Goal: Transaction & Acquisition: Purchase product/service

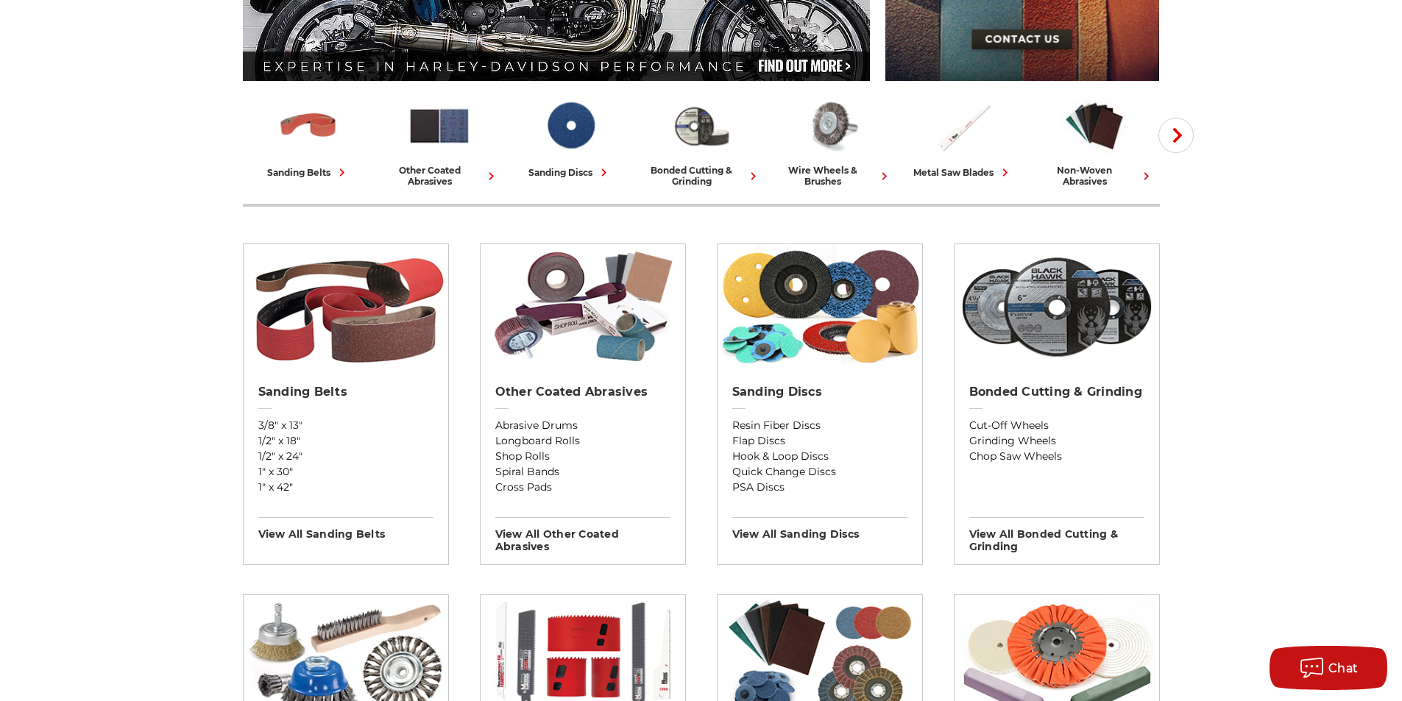
scroll to position [368, 0]
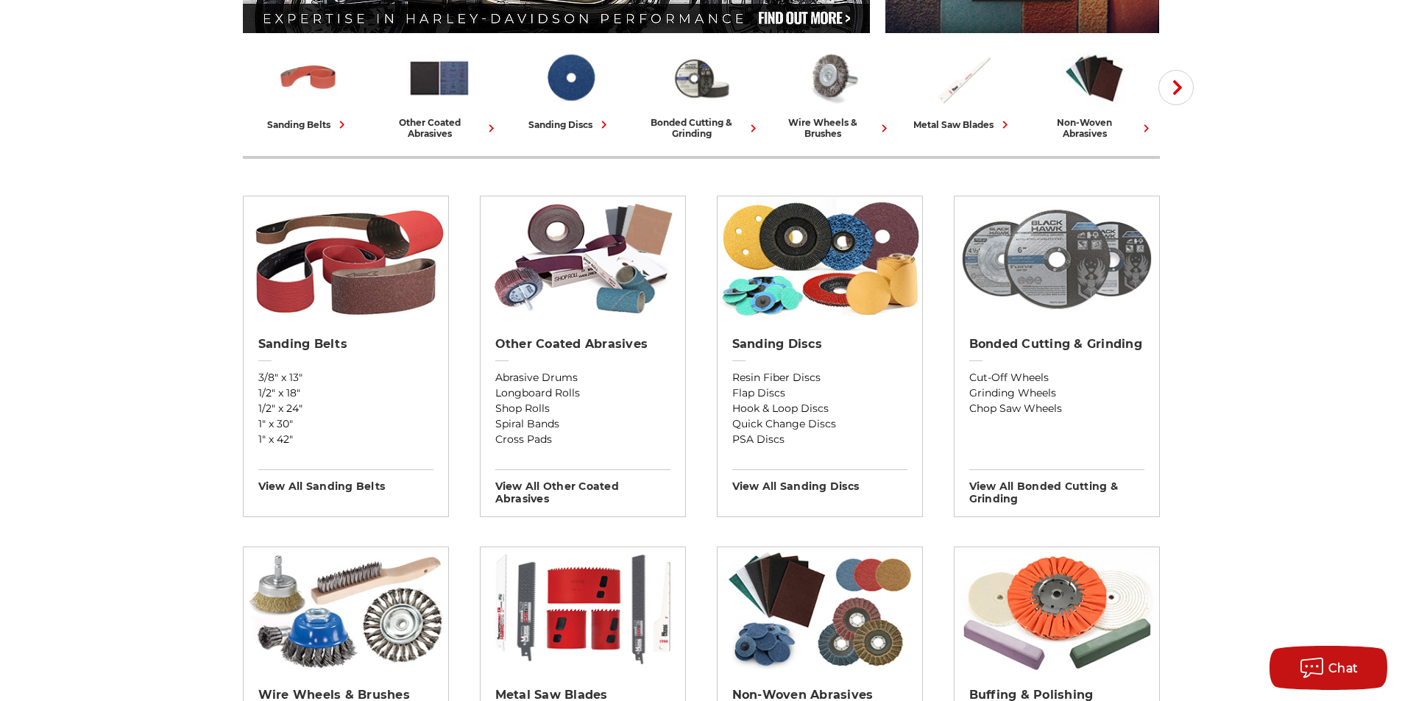
click at [1042, 282] on img at bounding box center [1056, 258] width 205 height 125
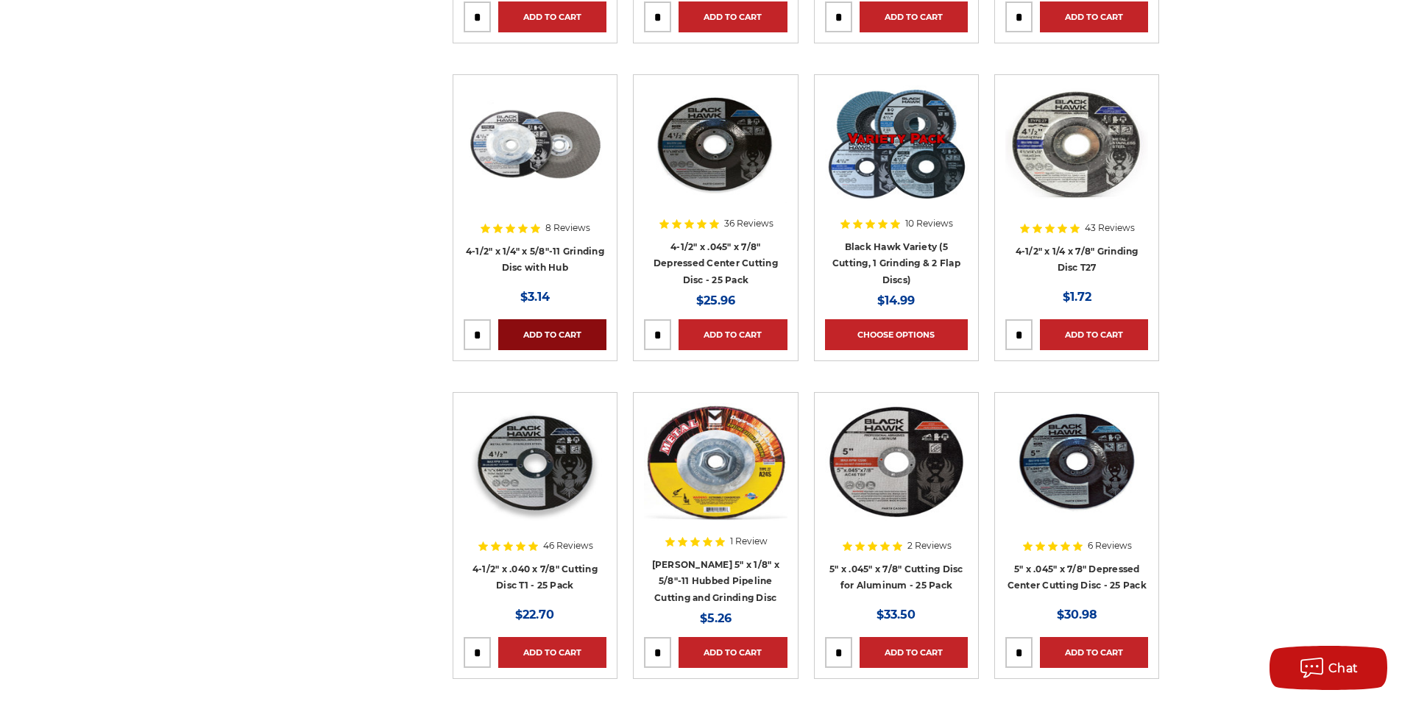
scroll to position [1693, 0]
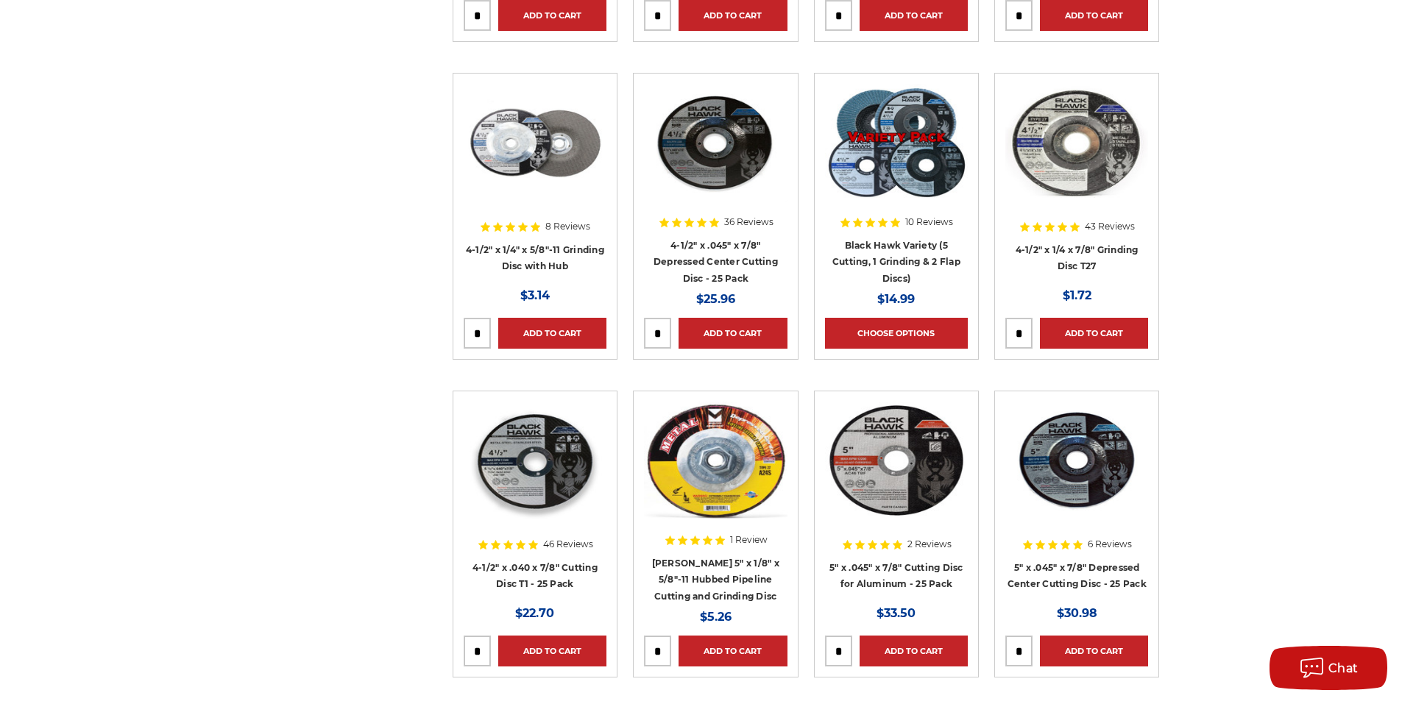
click at [545, 478] on img at bounding box center [535, 461] width 143 height 118
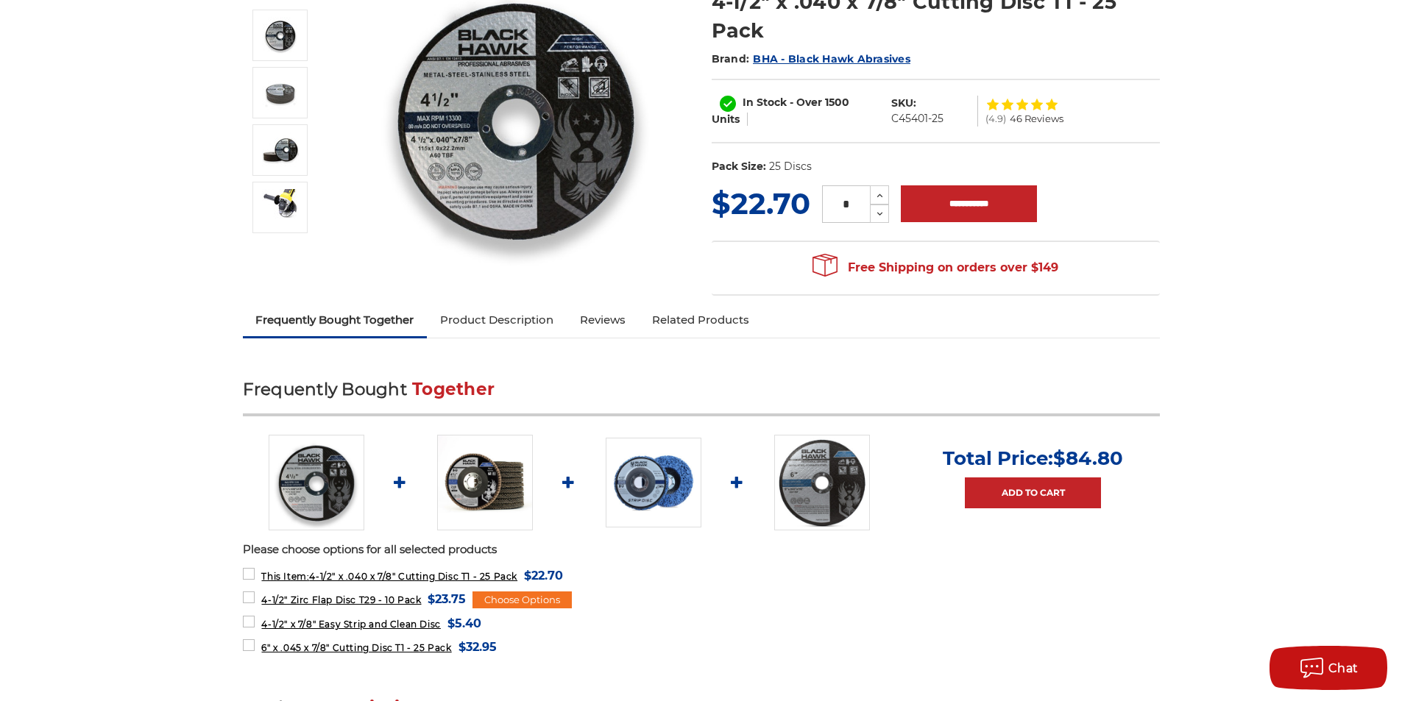
scroll to position [74, 0]
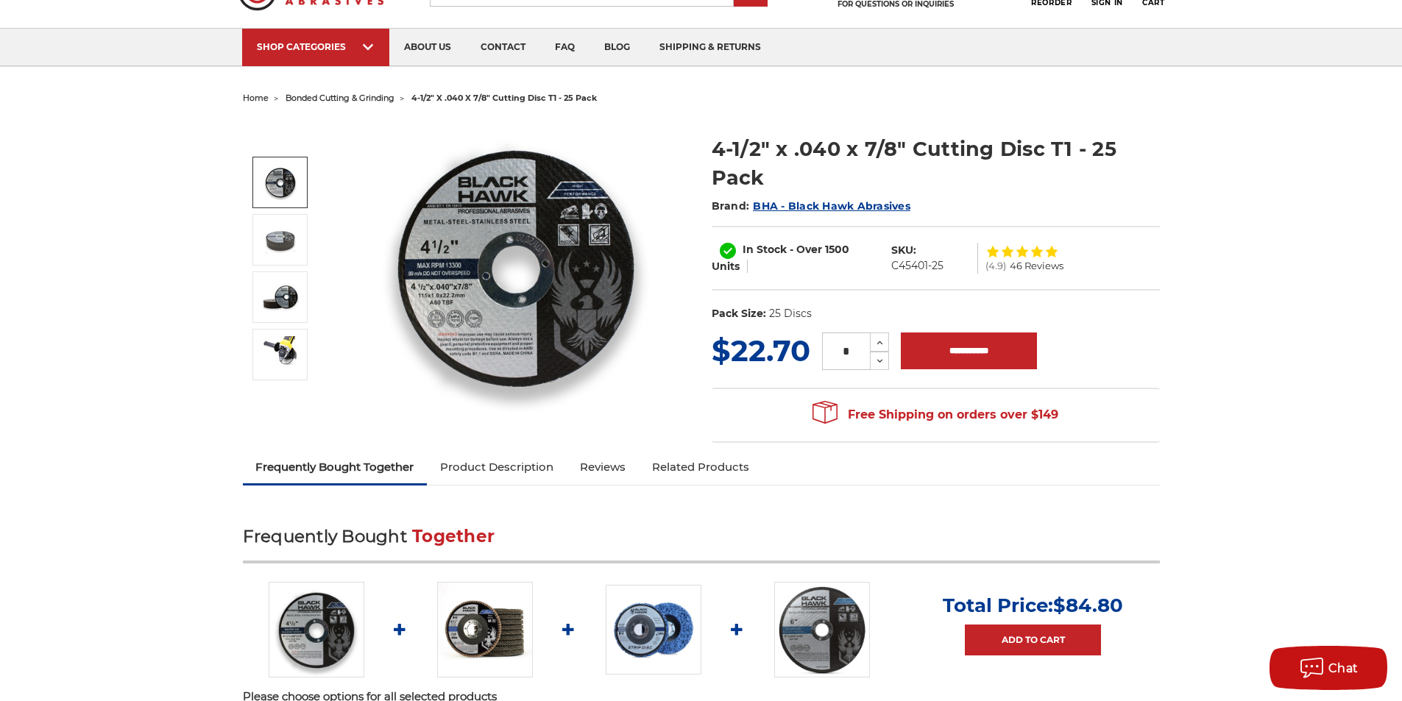
click at [280, 190] on img at bounding box center [280, 182] width 37 height 37
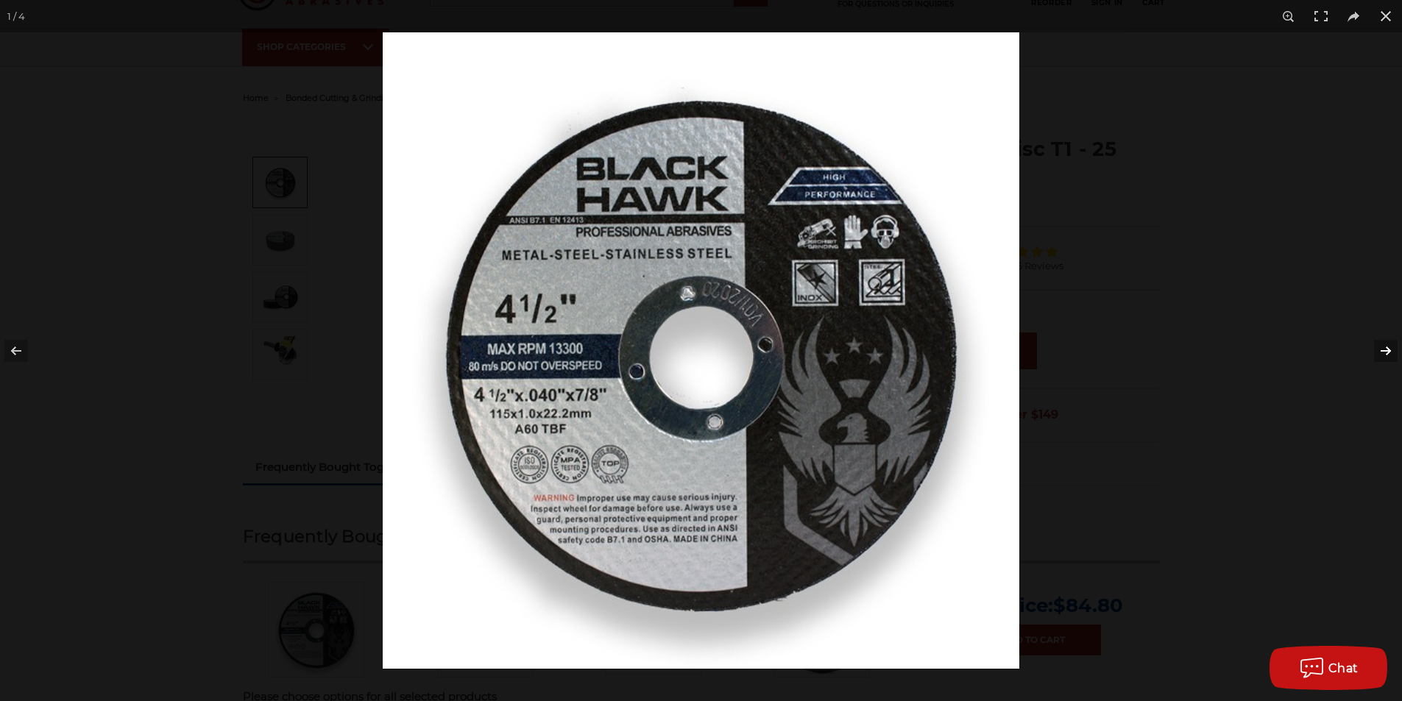
click at [1383, 348] on button at bounding box center [1376, 351] width 52 height 74
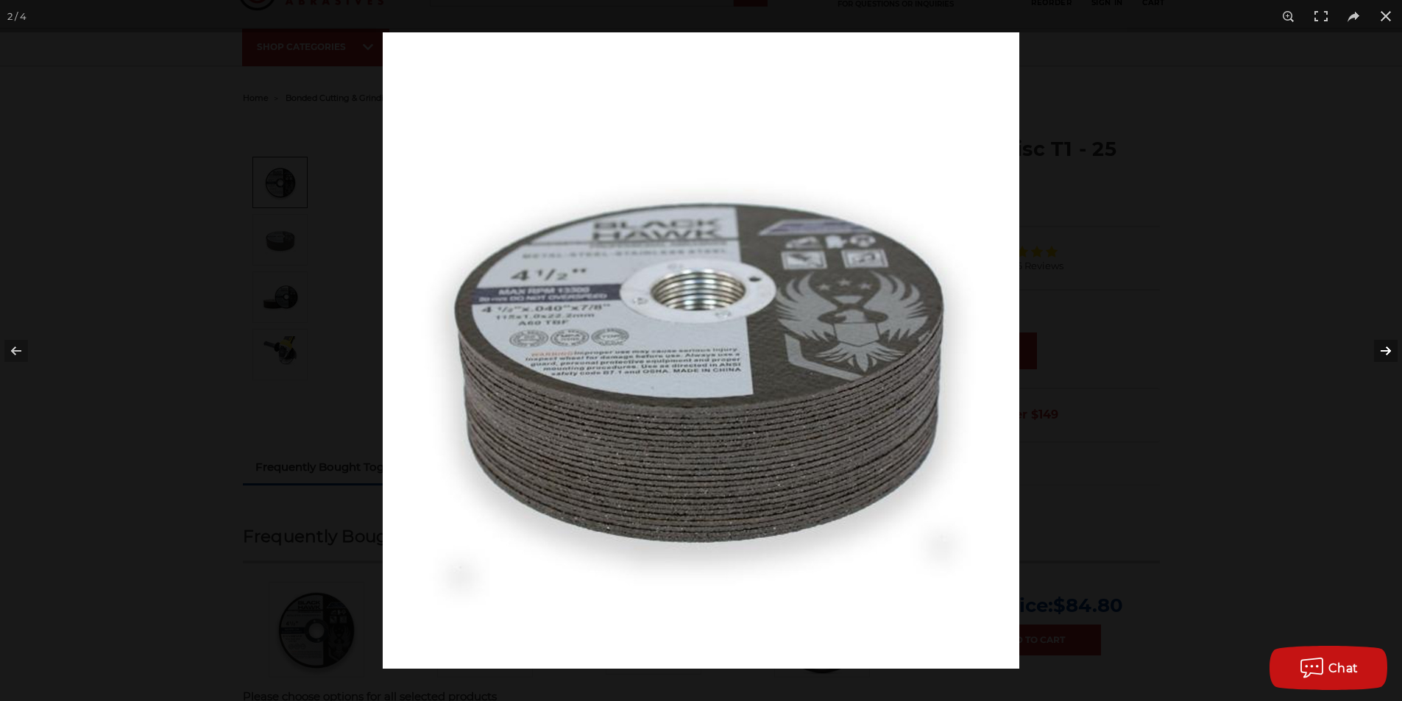
click at [1383, 348] on button at bounding box center [1376, 351] width 52 height 74
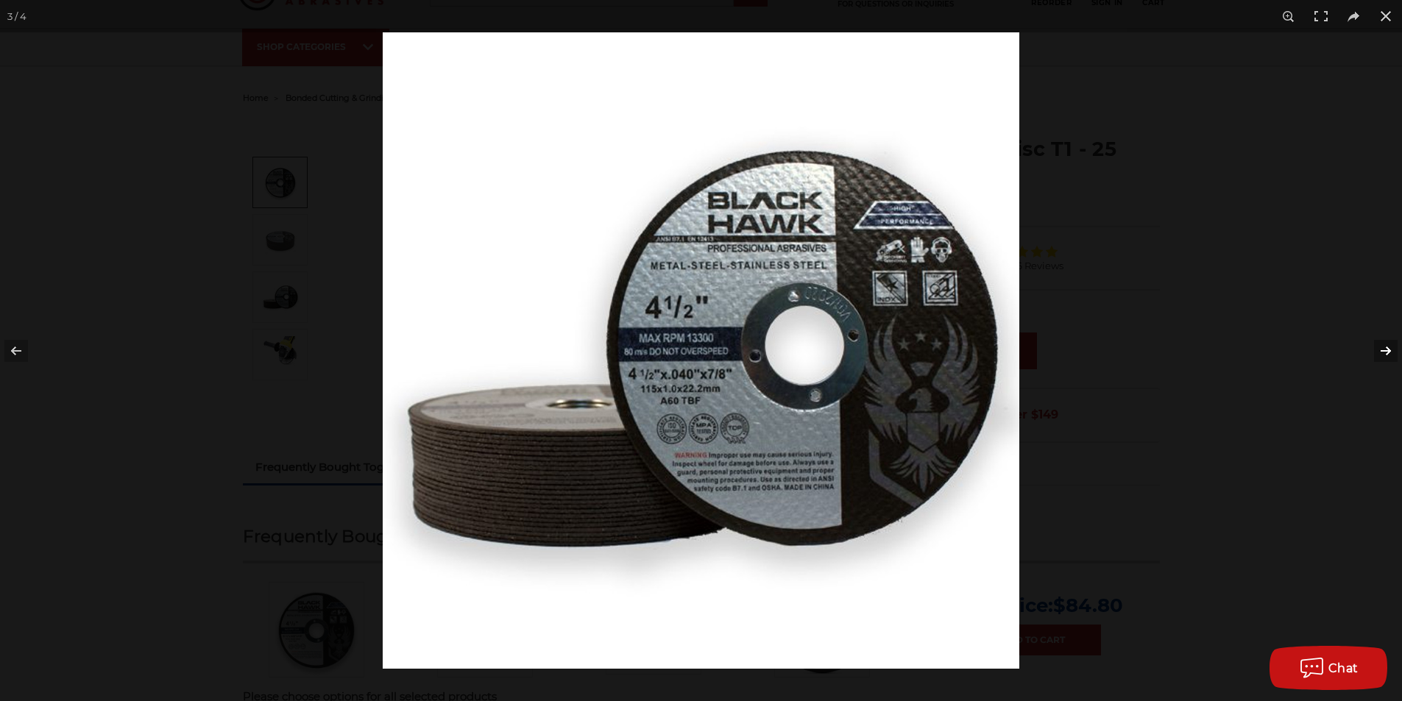
click at [1383, 348] on button at bounding box center [1376, 351] width 52 height 74
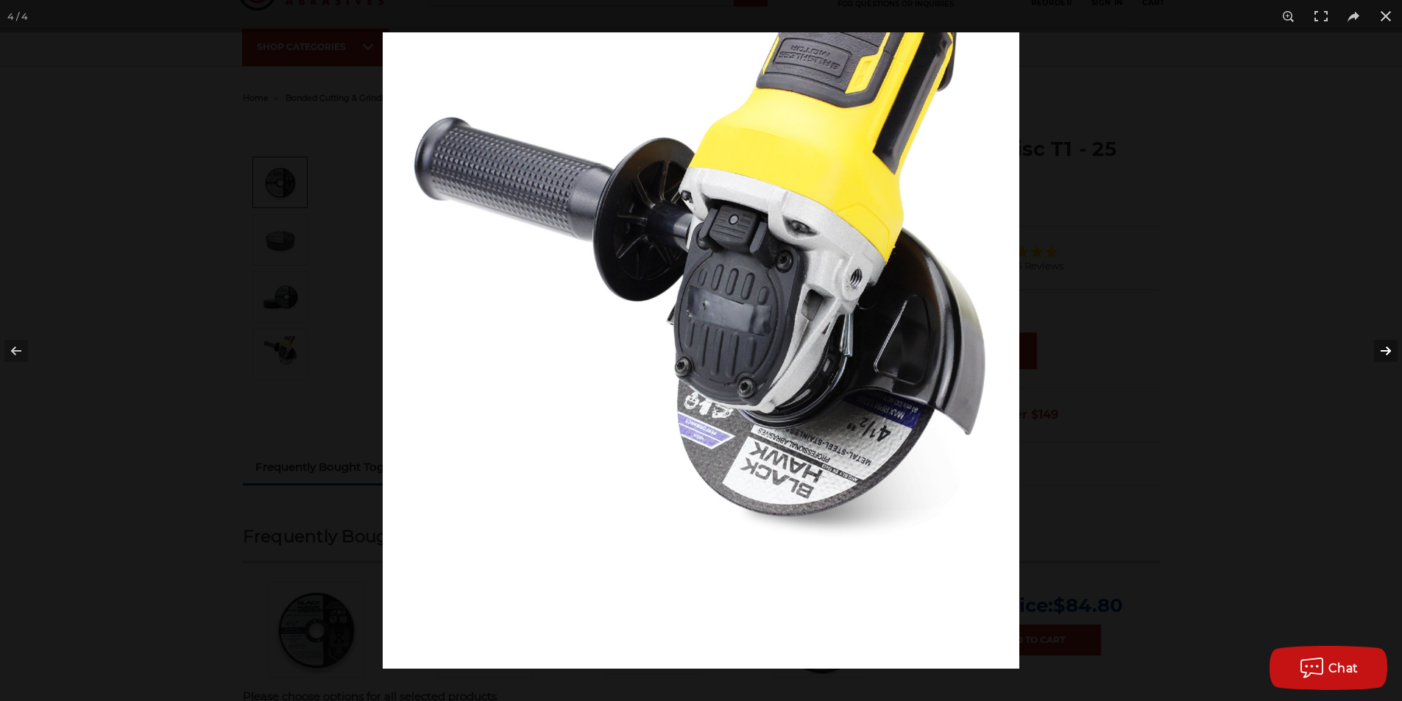
click at [1383, 348] on button at bounding box center [1376, 351] width 52 height 74
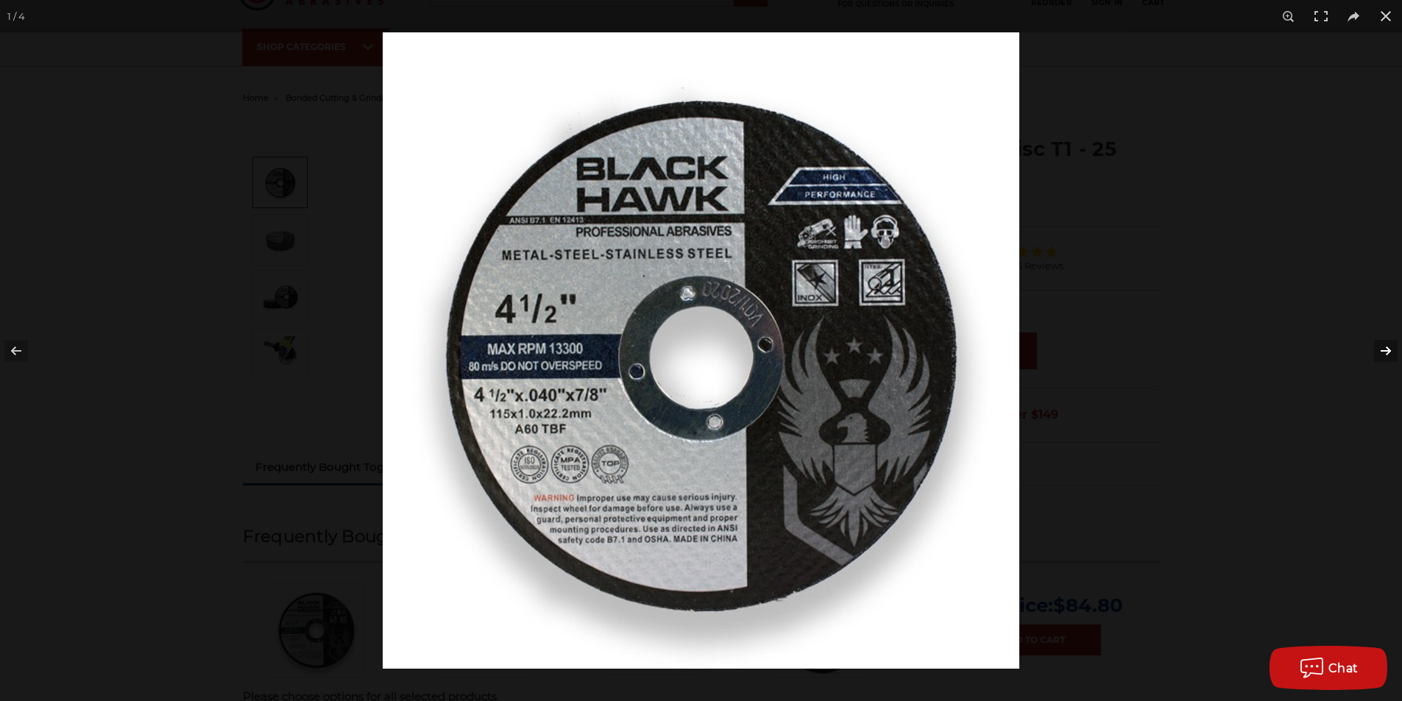
click at [1383, 348] on button at bounding box center [1376, 351] width 52 height 74
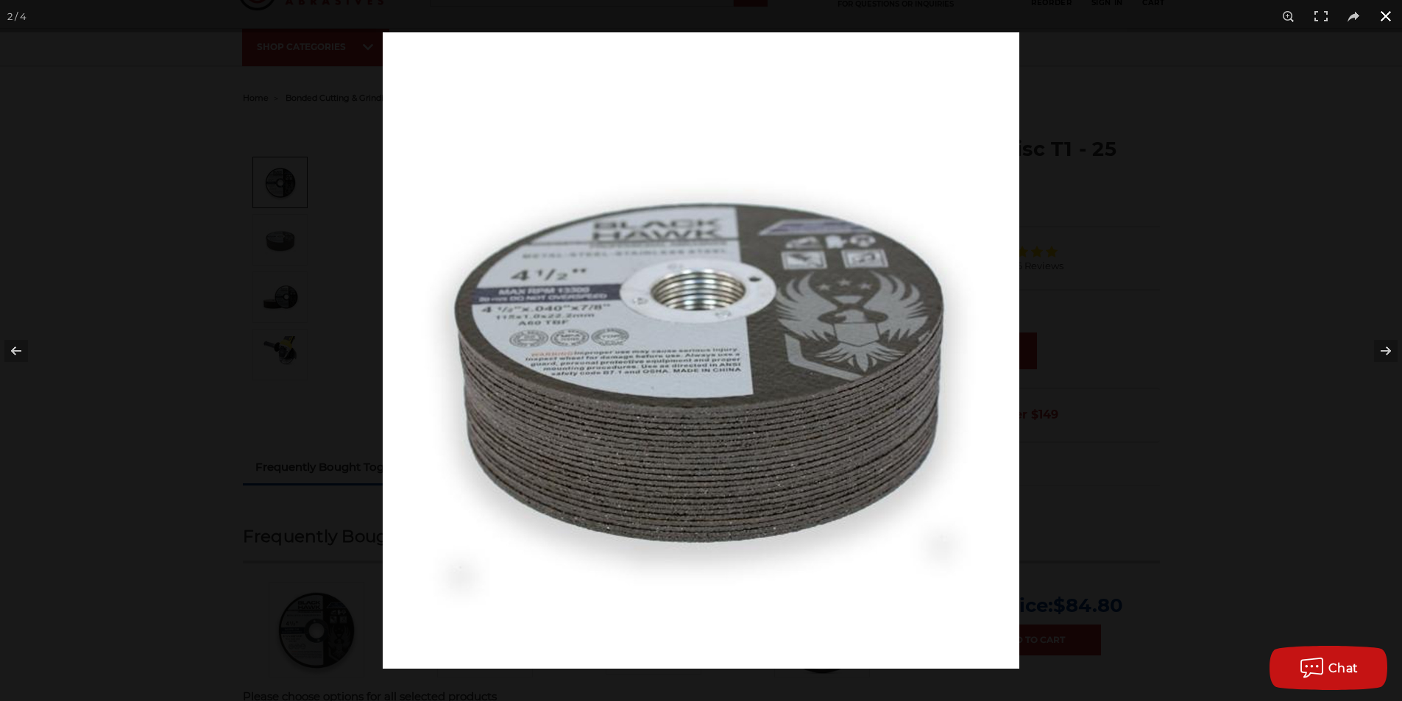
click at [1386, 13] on button at bounding box center [1385, 16] width 32 height 32
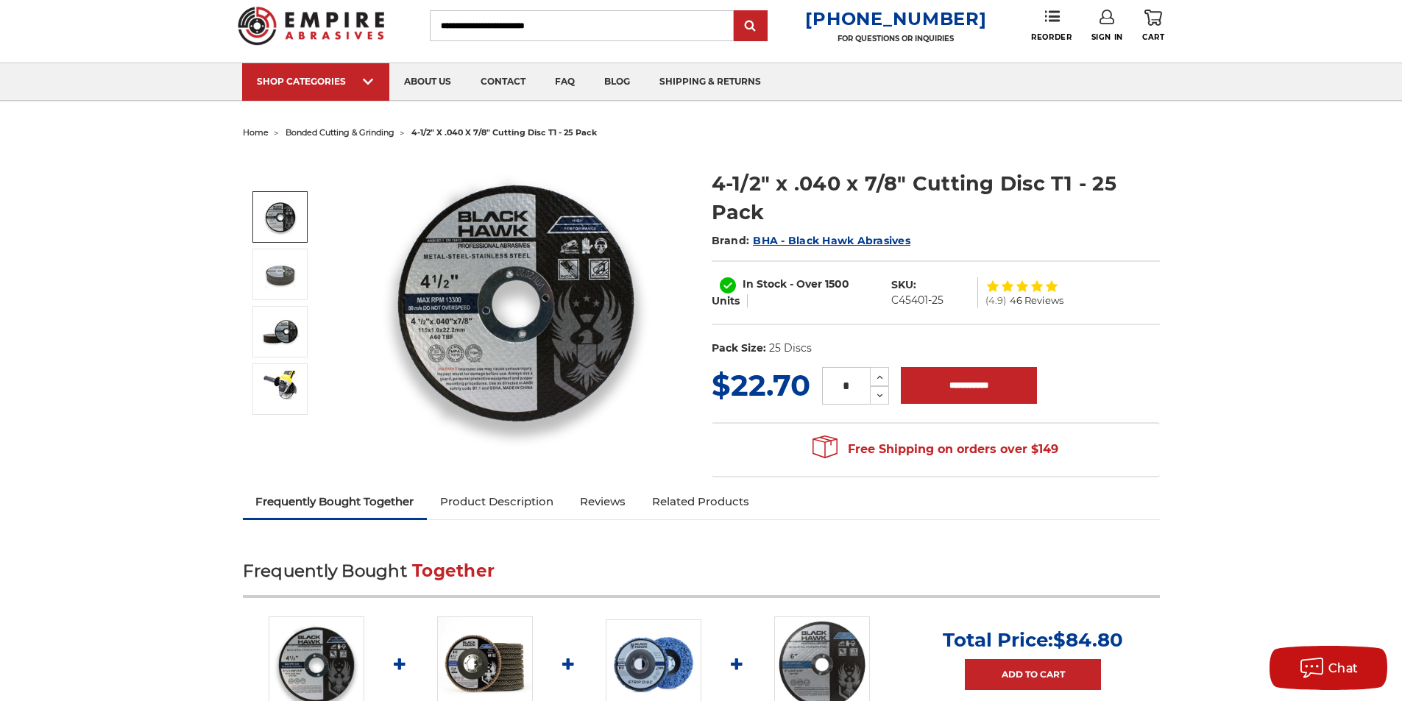
scroll to position [74, 0]
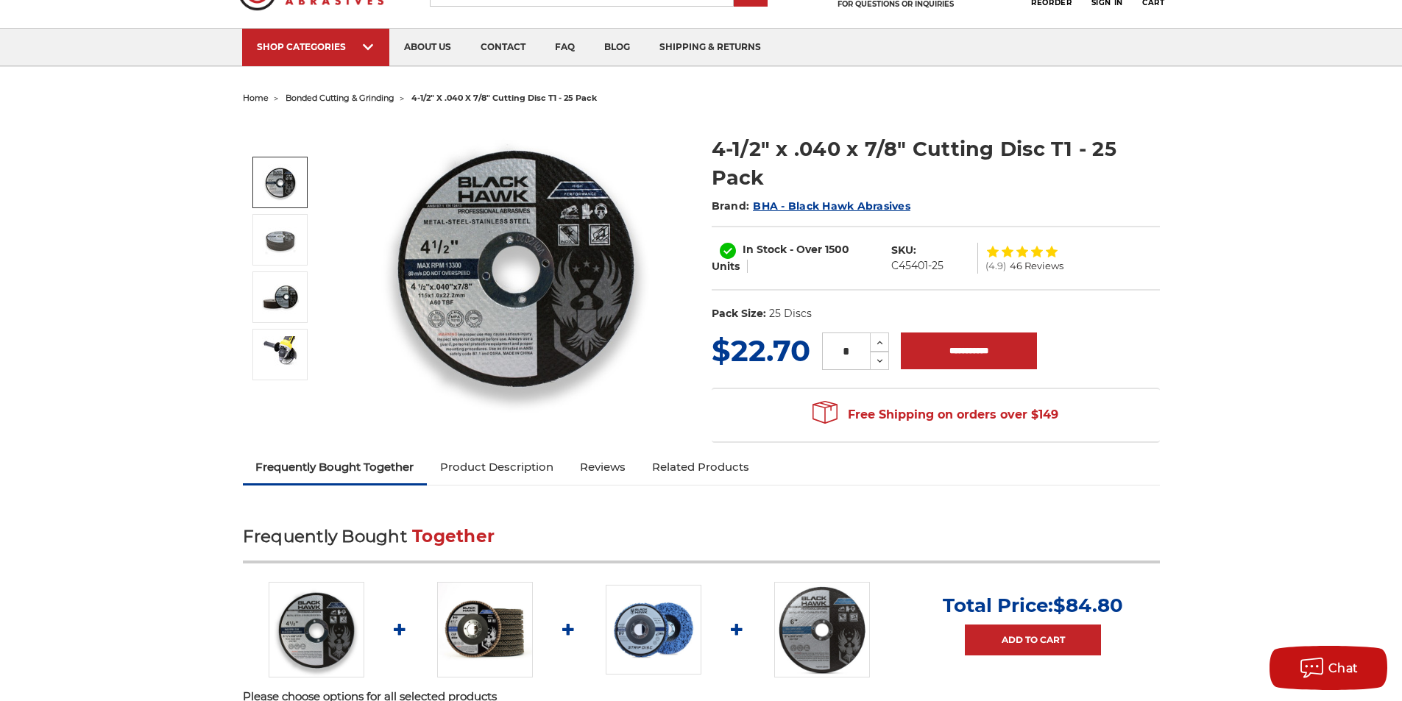
click at [495, 468] on link "Product Description" at bounding box center [497, 467] width 140 height 32
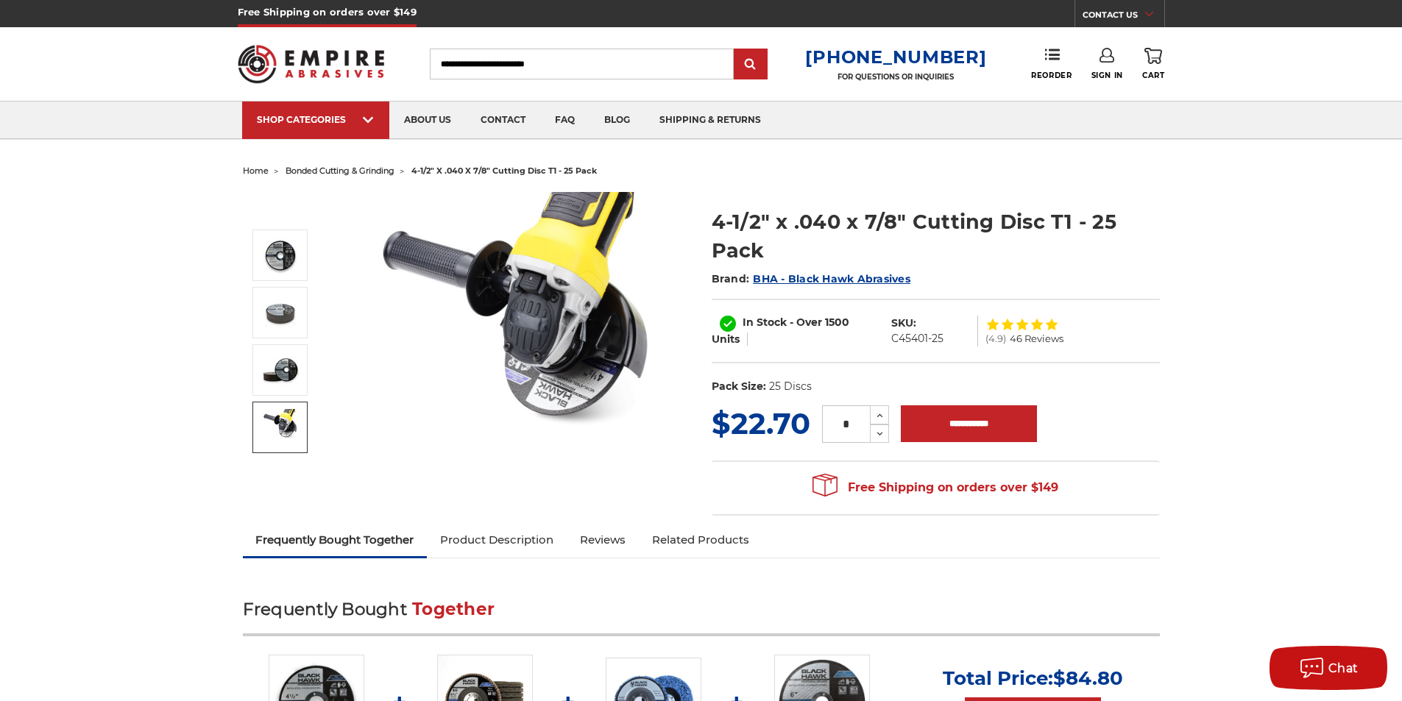
scroll to position [0, 0]
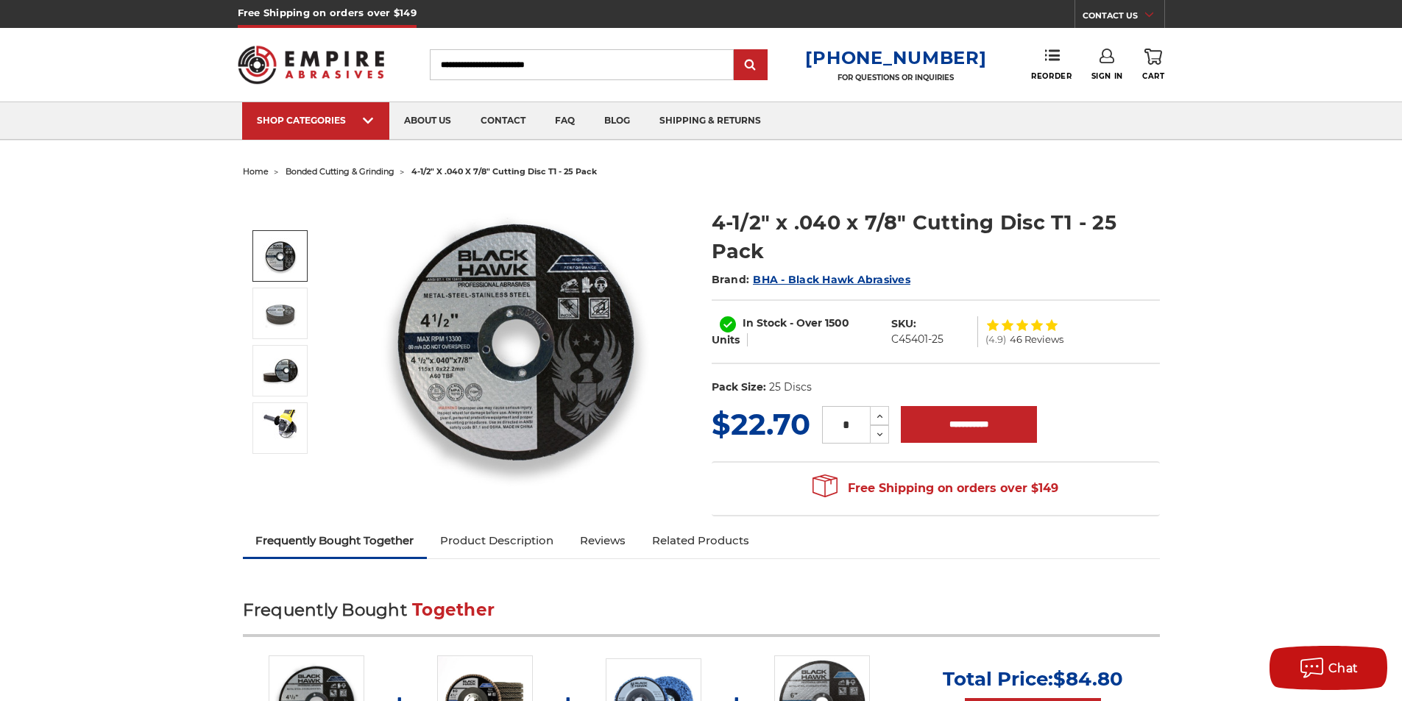
click at [891, 342] on dd "C45401-25" at bounding box center [917, 339] width 52 height 15
copy dd "C45401"
click at [876, 411] on icon at bounding box center [879, 416] width 11 height 13
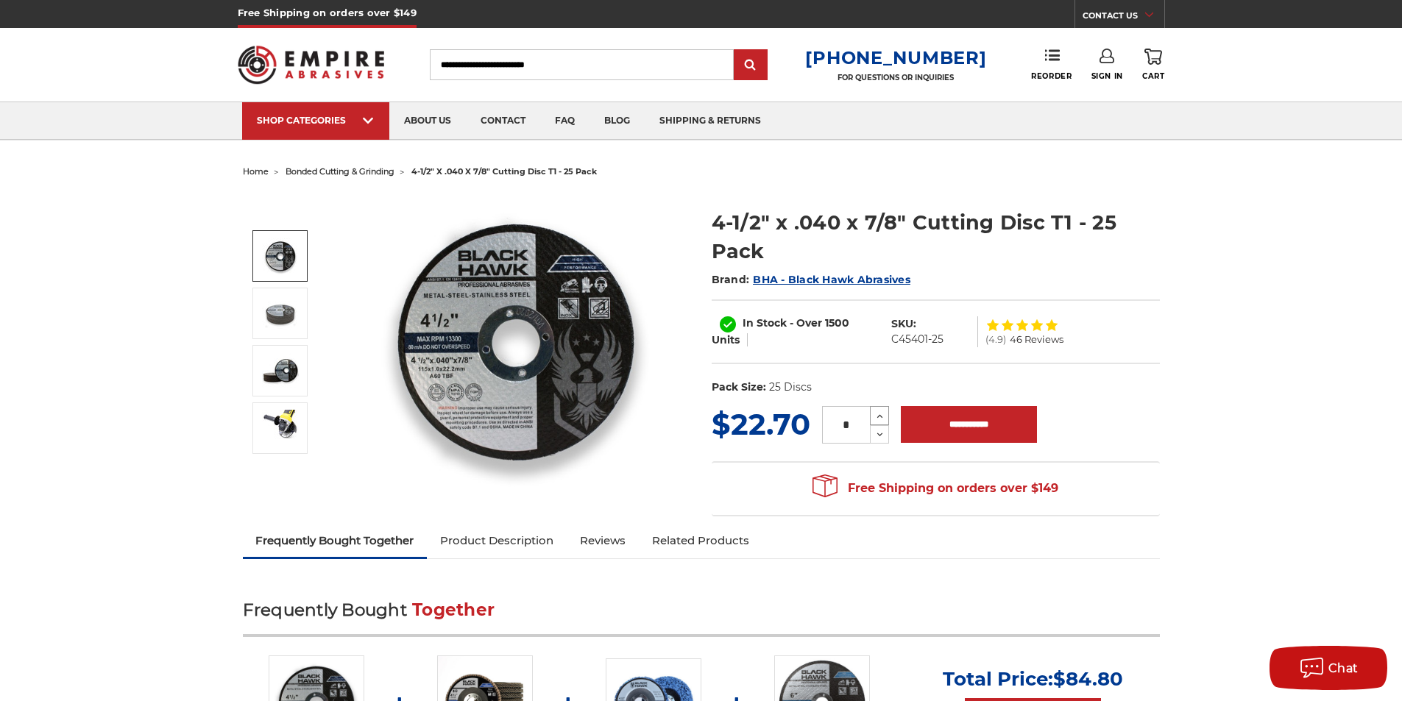
click at [876, 411] on icon at bounding box center [879, 416] width 11 height 13
click at [879, 434] on icon at bounding box center [879, 434] width 11 height 13
click at [879, 412] on icon at bounding box center [879, 416] width 11 height 13
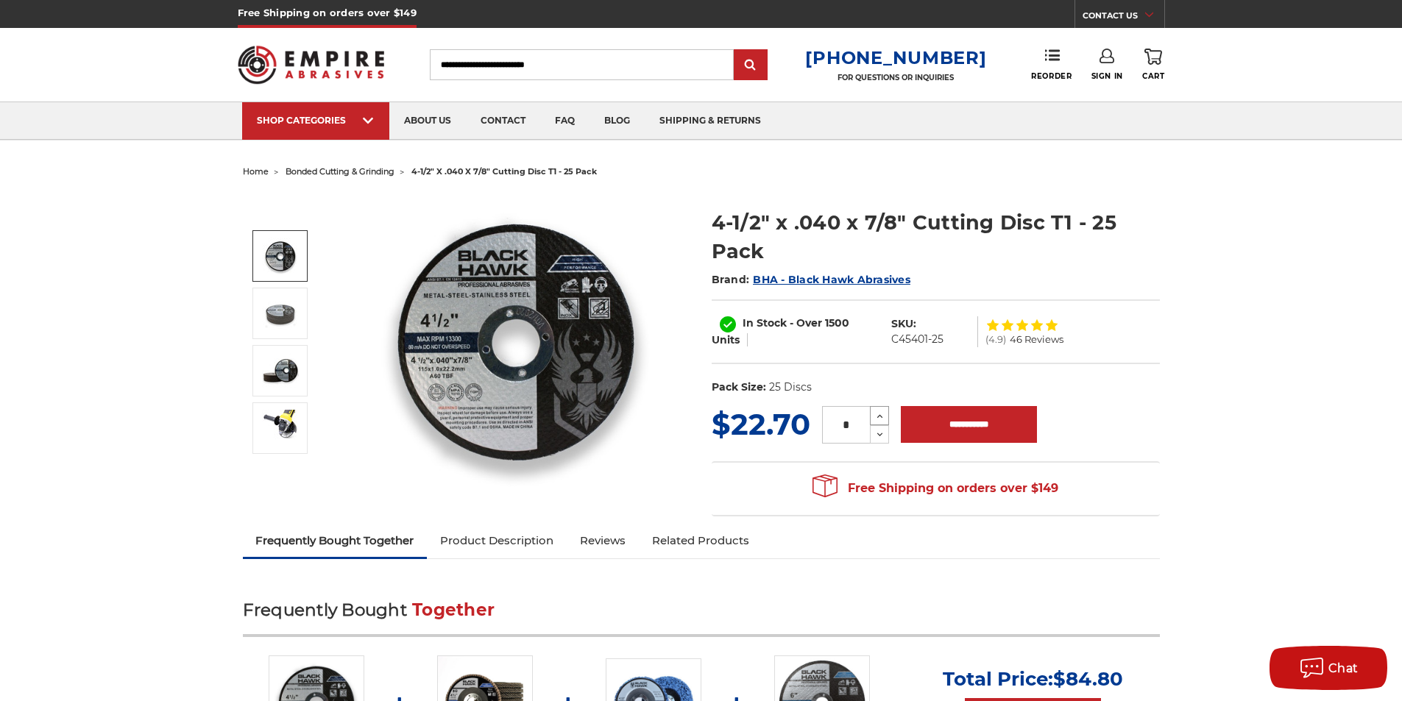
click at [879, 412] on icon at bounding box center [879, 416] width 11 height 13
click at [882, 415] on icon at bounding box center [879, 416] width 11 height 13
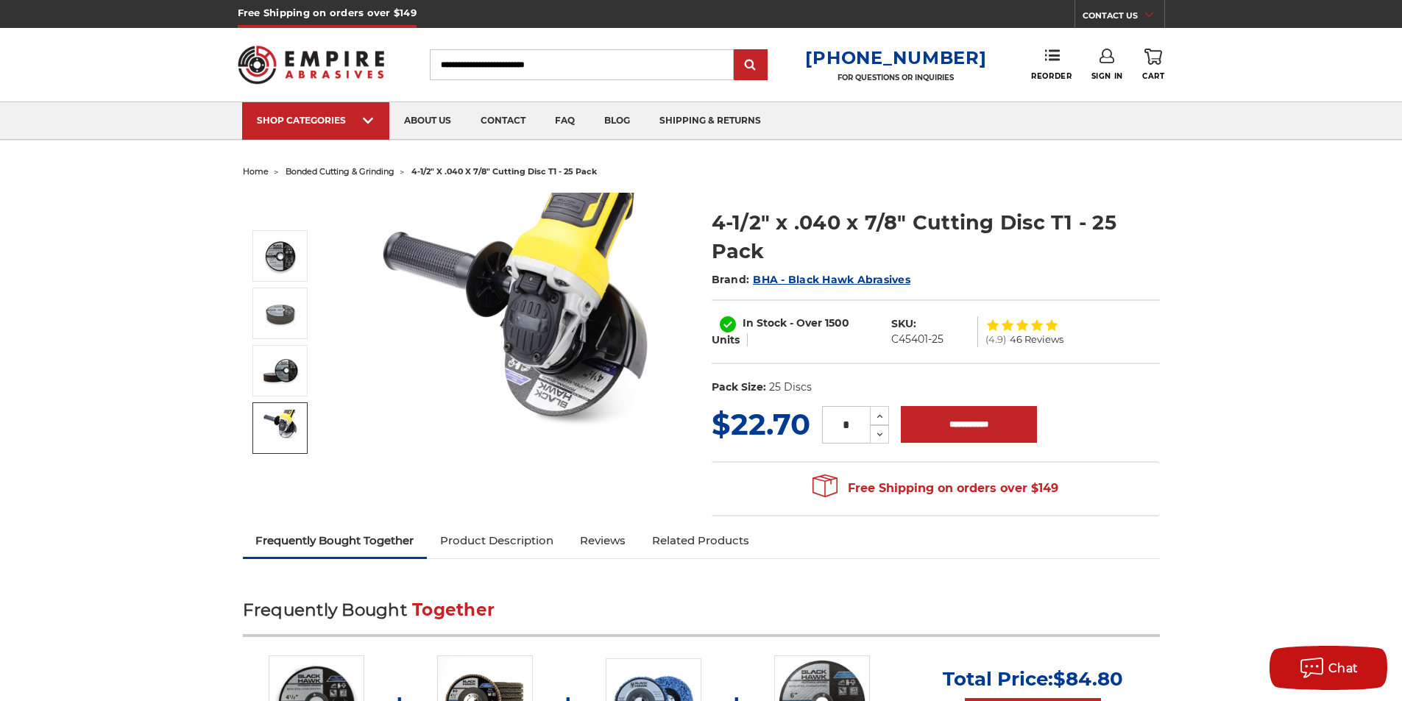
click at [506, 546] on link "Product Description" at bounding box center [497, 541] width 140 height 32
click at [877, 416] on icon at bounding box center [879, 416] width 11 height 13
type input "**"
click at [978, 430] on input "**********" at bounding box center [969, 424] width 136 height 37
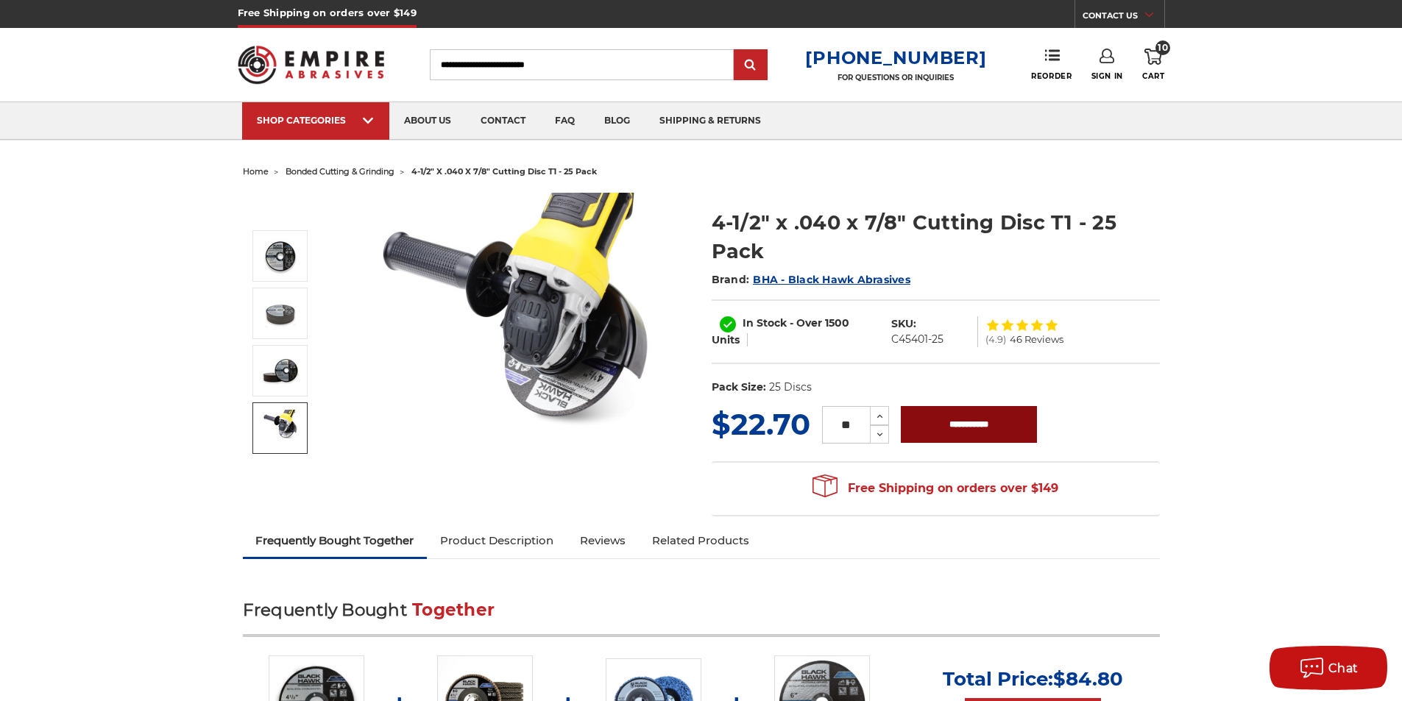
click at [969, 419] on input "**********" at bounding box center [969, 424] width 136 height 37
type input "**********"
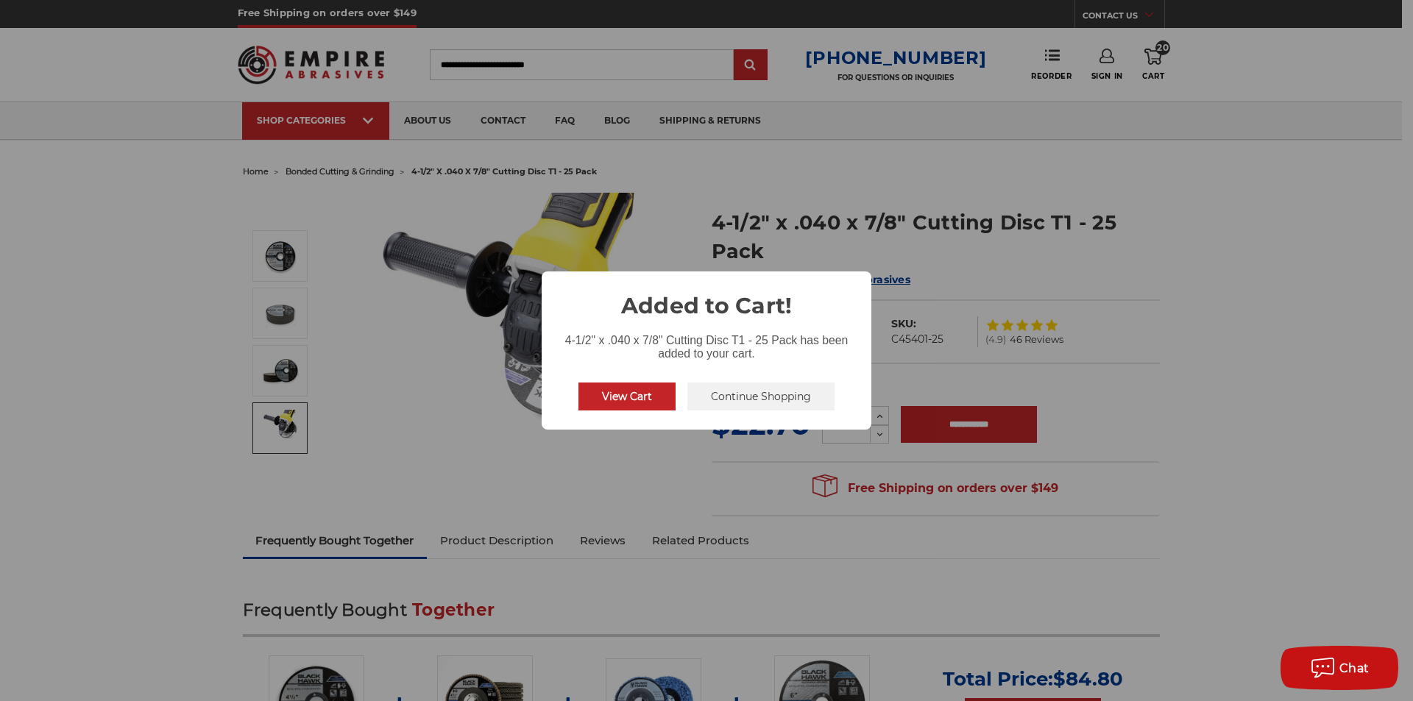
click at [620, 403] on button "View Cart" at bounding box center [626, 397] width 97 height 28
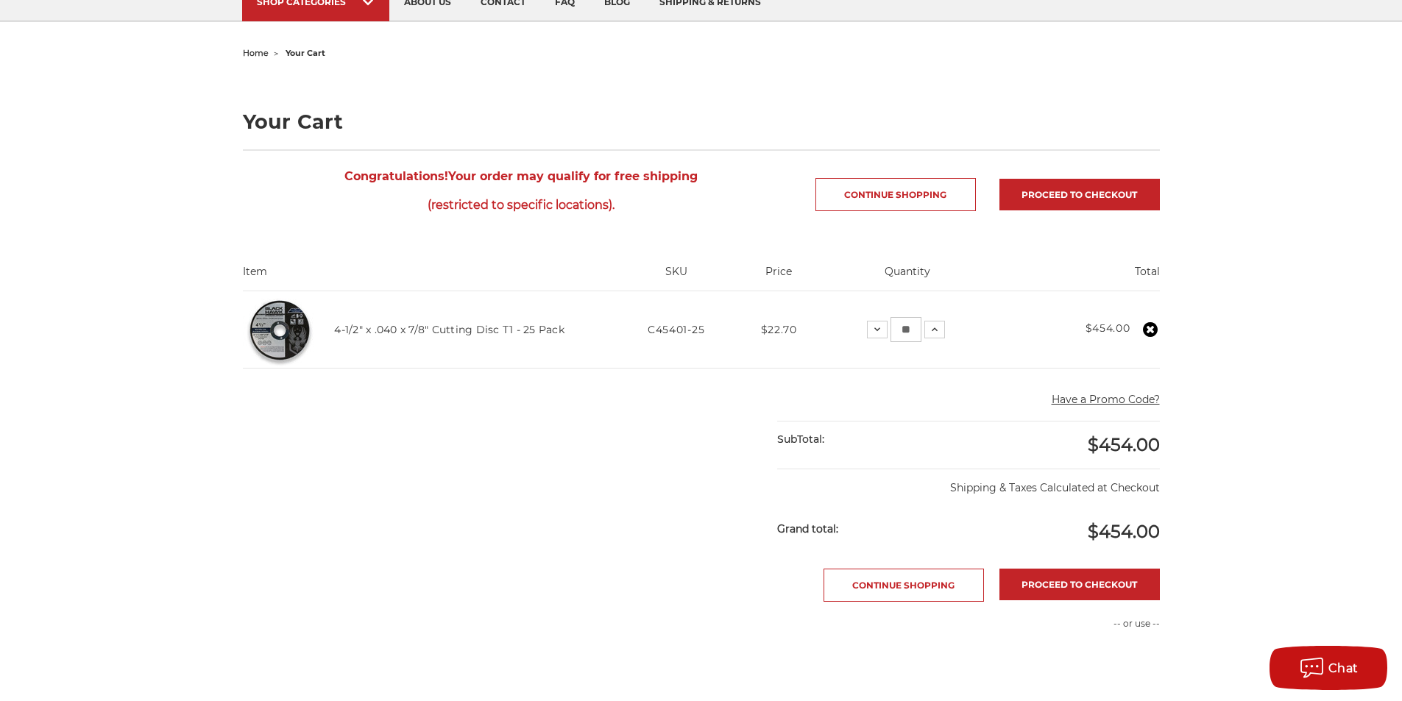
scroll to position [147, 0]
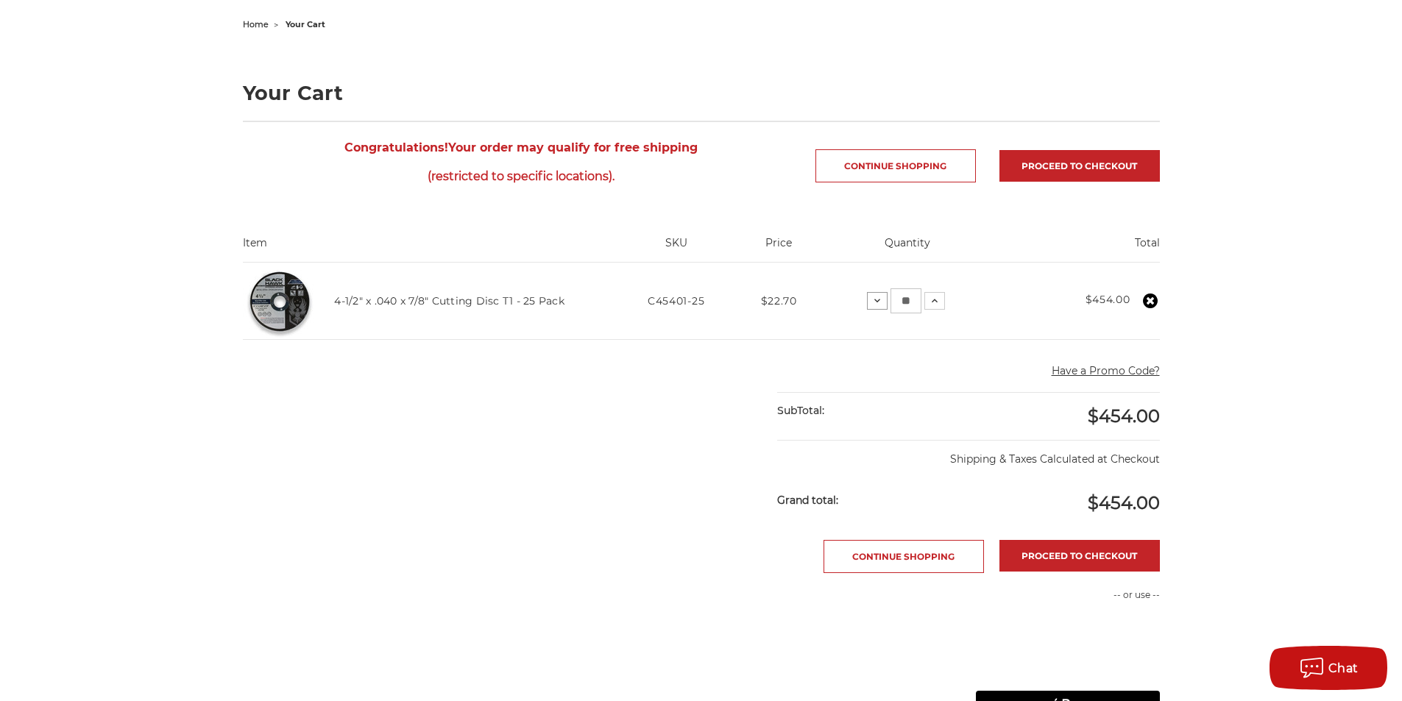
click at [876, 305] on icon at bounding box center [877, 301] width 12 height 12
click at [882, 302] on icon at bounding box center [882, 301] width 12 height 12
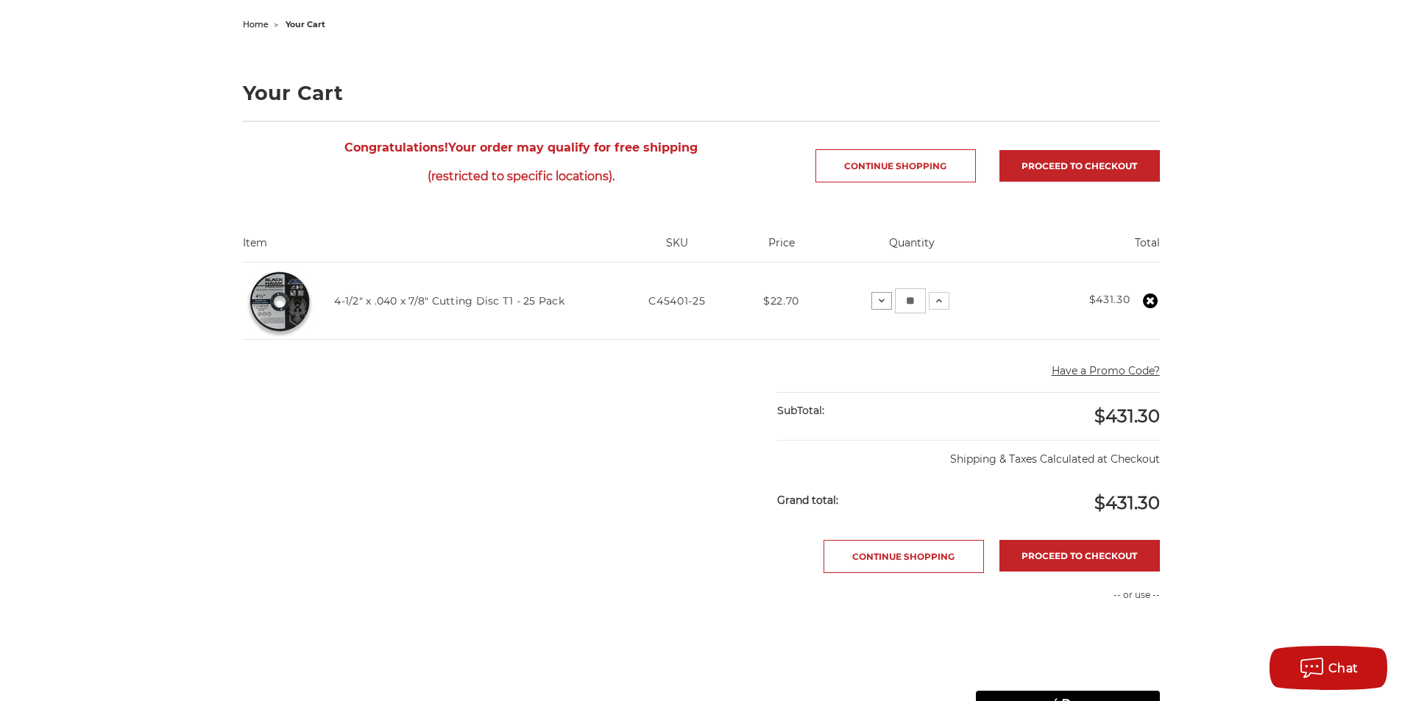
click at [882, 302] on icon at bounding box center [882, 301] width 12 height 12
click at [882, 302] on icon at bounding box center [877, 301] width 12 height 12
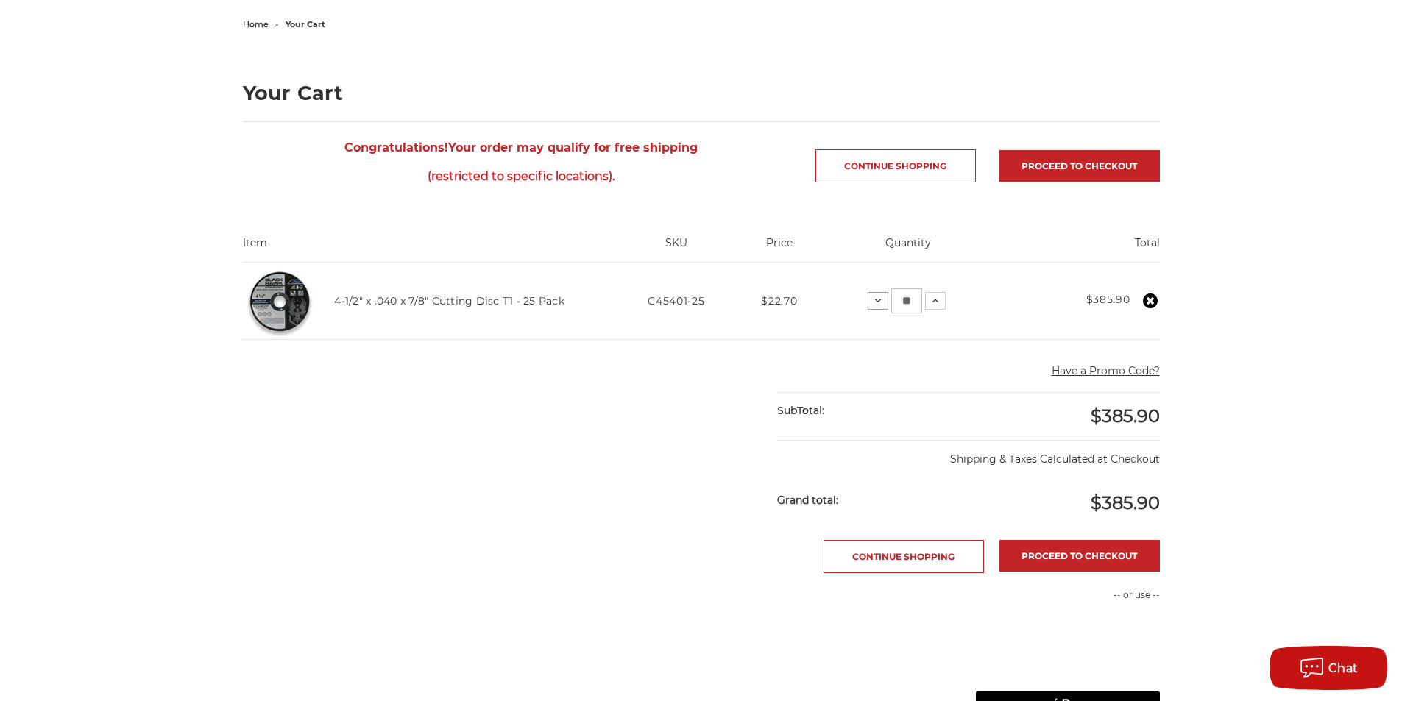
click at [880, 302] on icon at bounding box center [878, 301] width 12 height 12
click at [880, 302] on use at bounding box center [879, 301] width 6 height 4
click at [880, 302] on icon at bounding box center [878, 301] width 12 height 12
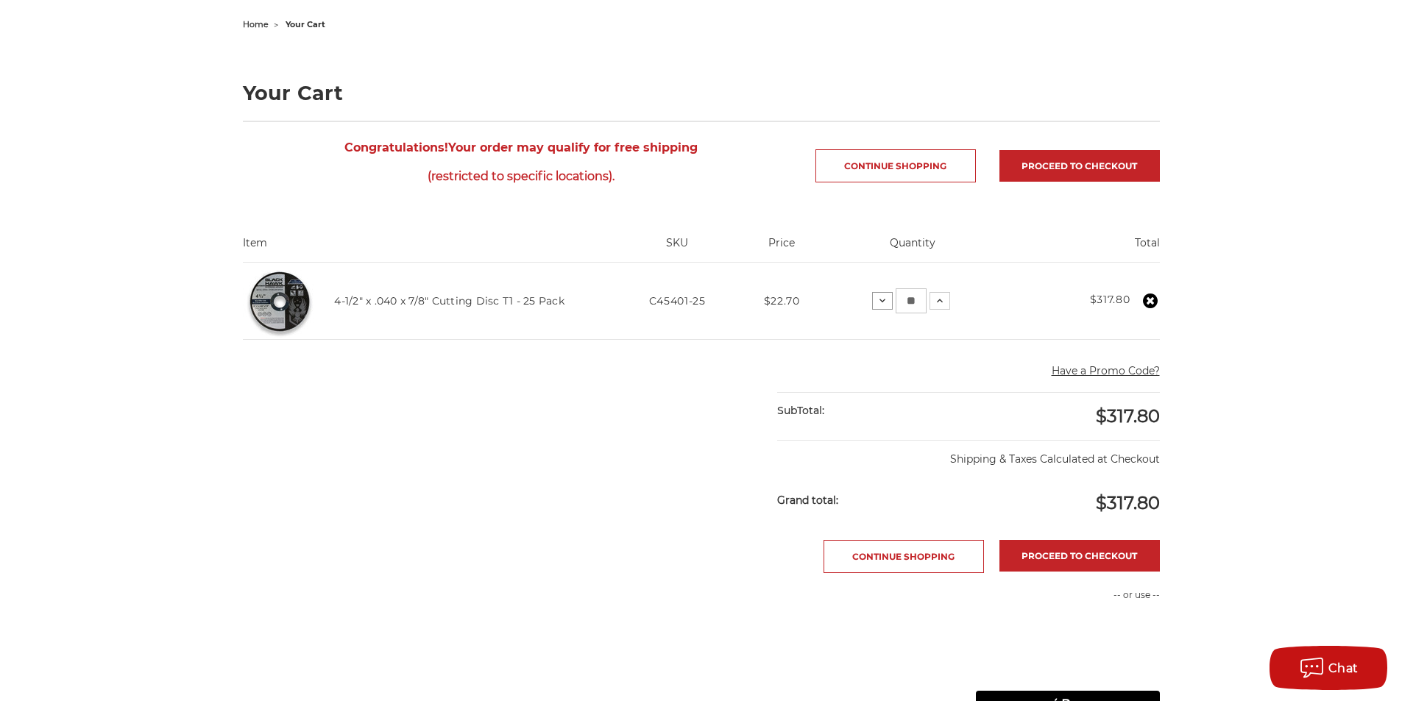
click at [880, 302] on icon at bounding box center [882, 301] width 12 height 12
click at [880, 302] on icon at bounding box center [879, 301] width 12 height 12
click at [880, 302] on icon at bounding box center [878, 301] width 12 height 12
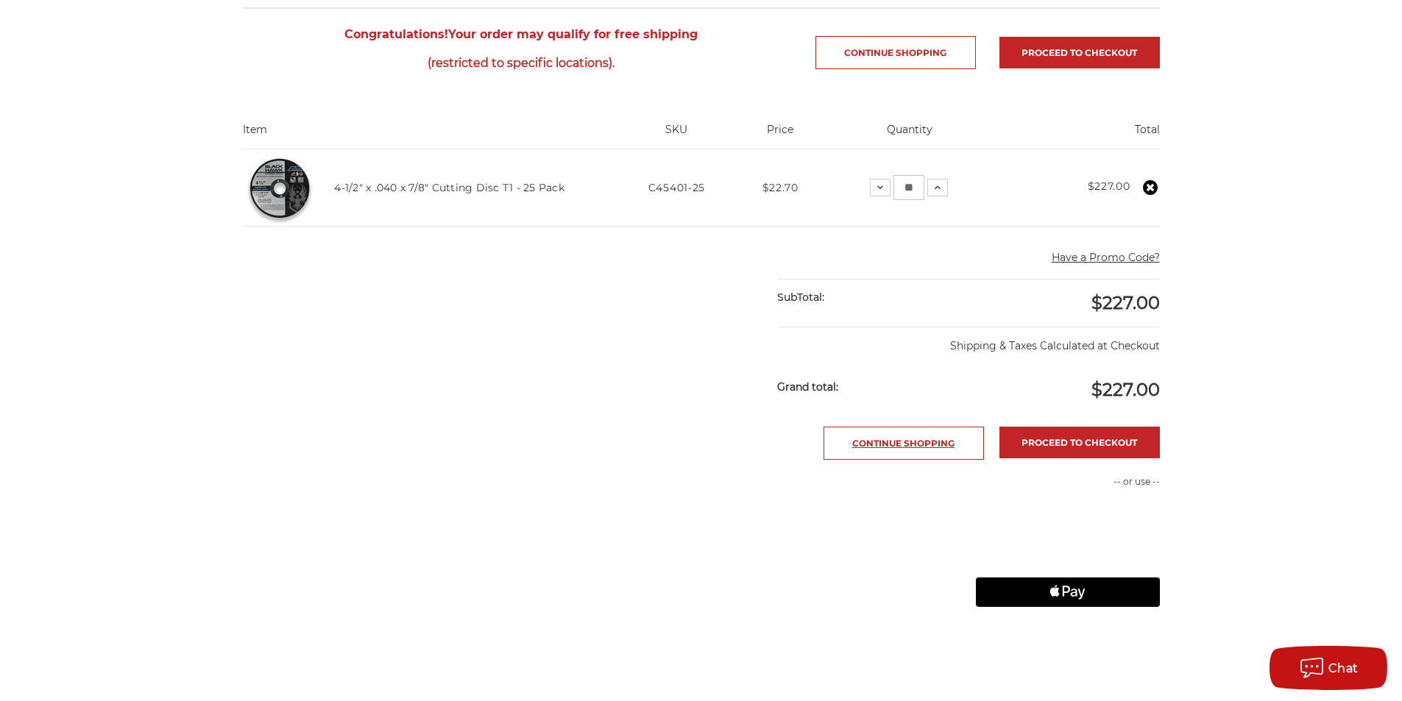
scroll to position [294, 0]
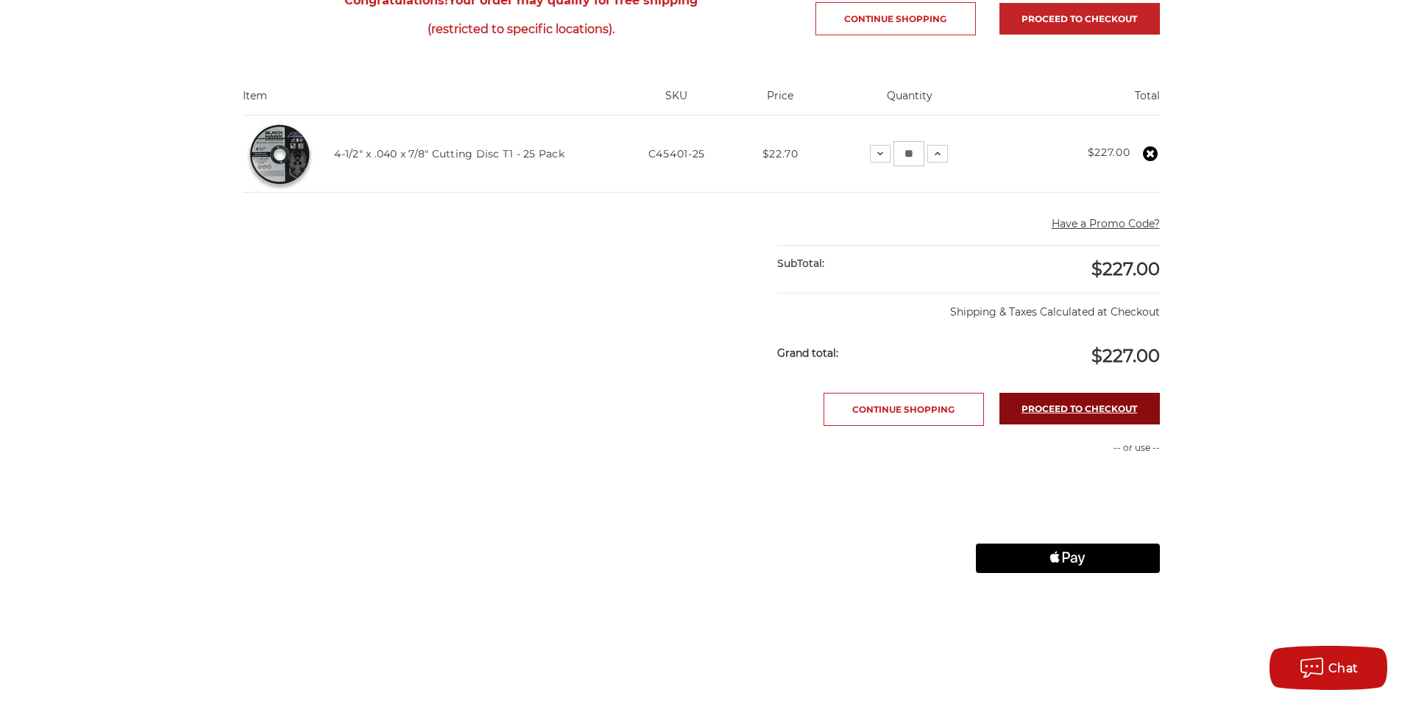
click at [1065, 406] on link "Proceed to checkout" at bounding box center [1079, 409] width 160 height 32
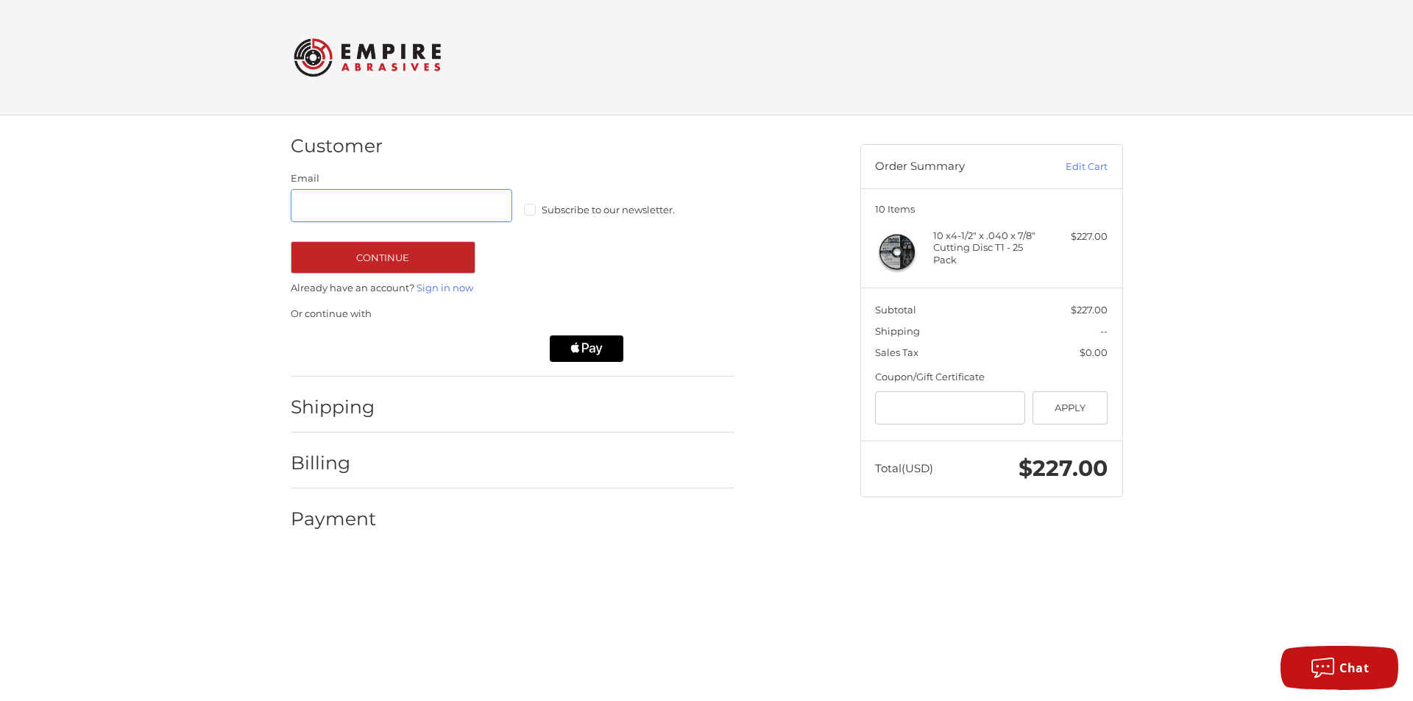
click at [328, 209] on input "Email" at bounding box center [402, 205] width 222 height 33
type input "**********"
click at [530, 213] on label "Subscribe to our newsletter." at bounding box center [635, 210] width 222 height 12
click at [382, 258] on button "Continue" at bounding box center [383, 257] width 185 height 32
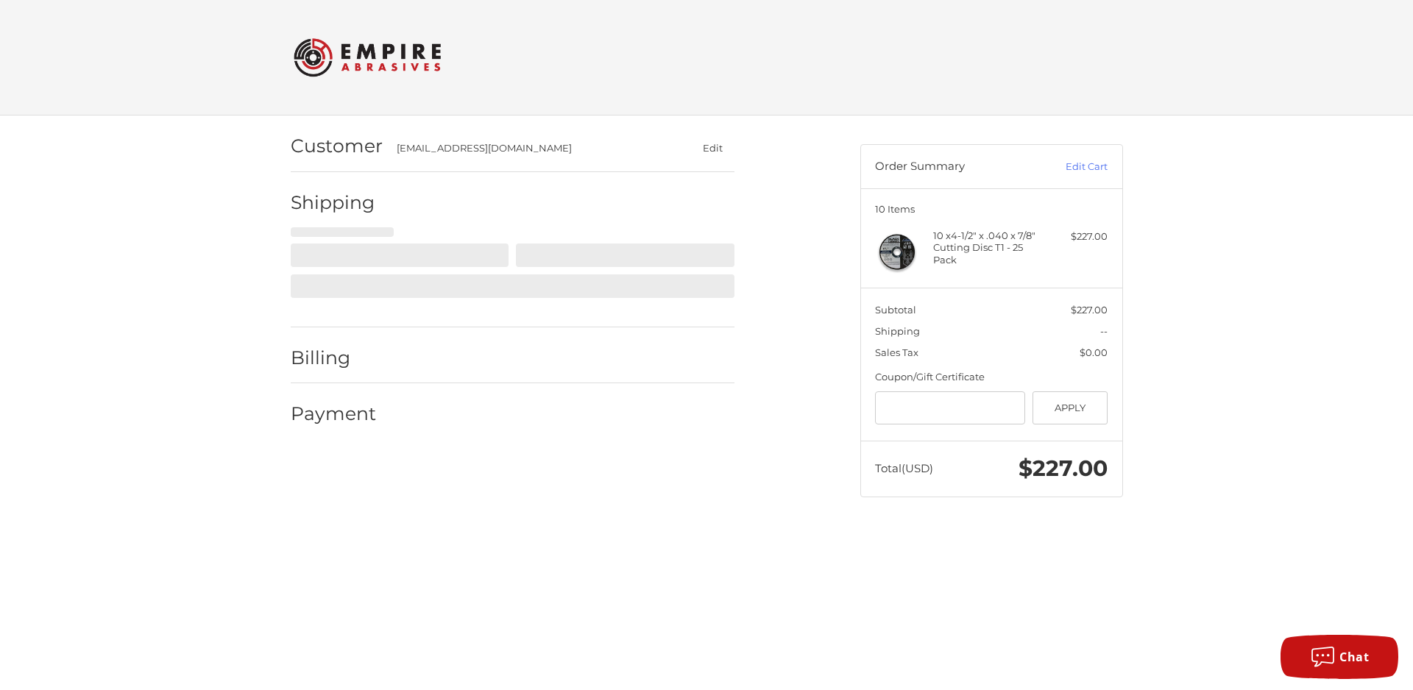
select select "**"
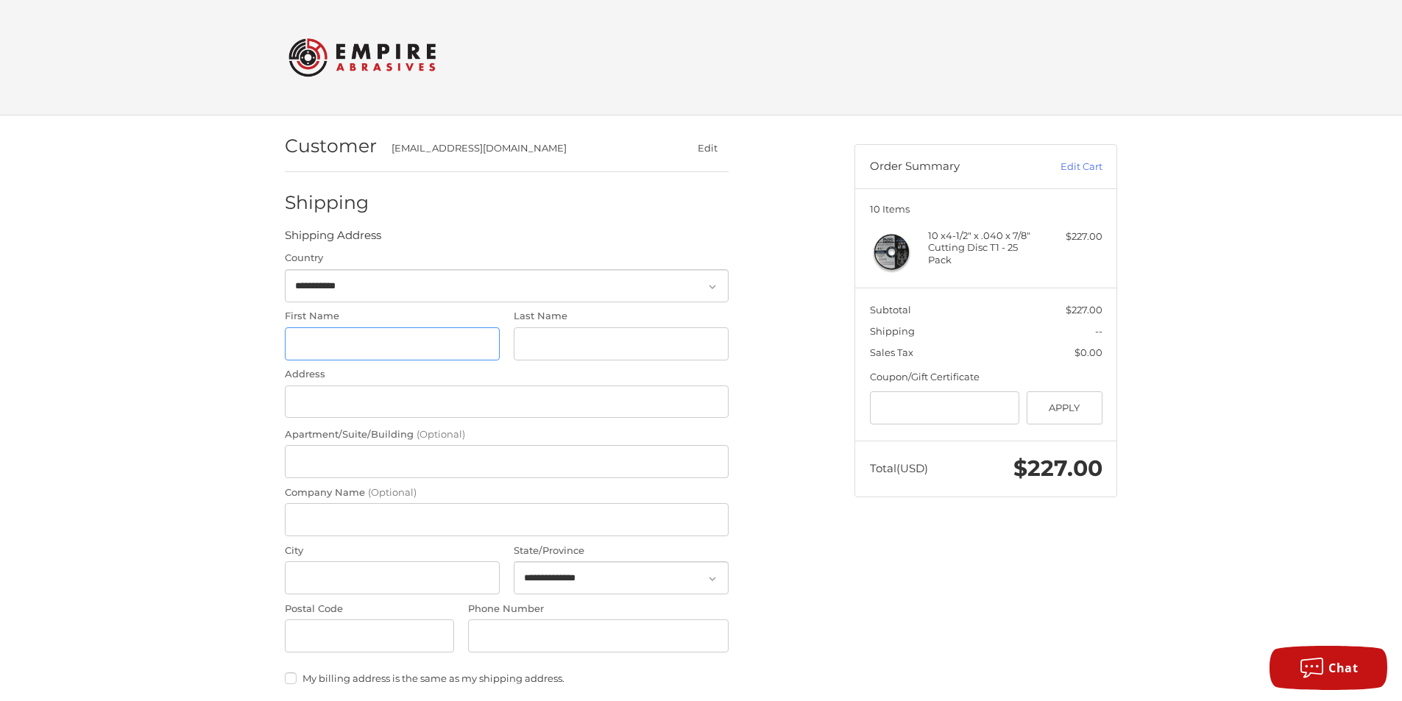
click at [350, 351] on input "First Name" at bounding box center [392, 343] width 215 height 33
type input "**"
type input "**********"
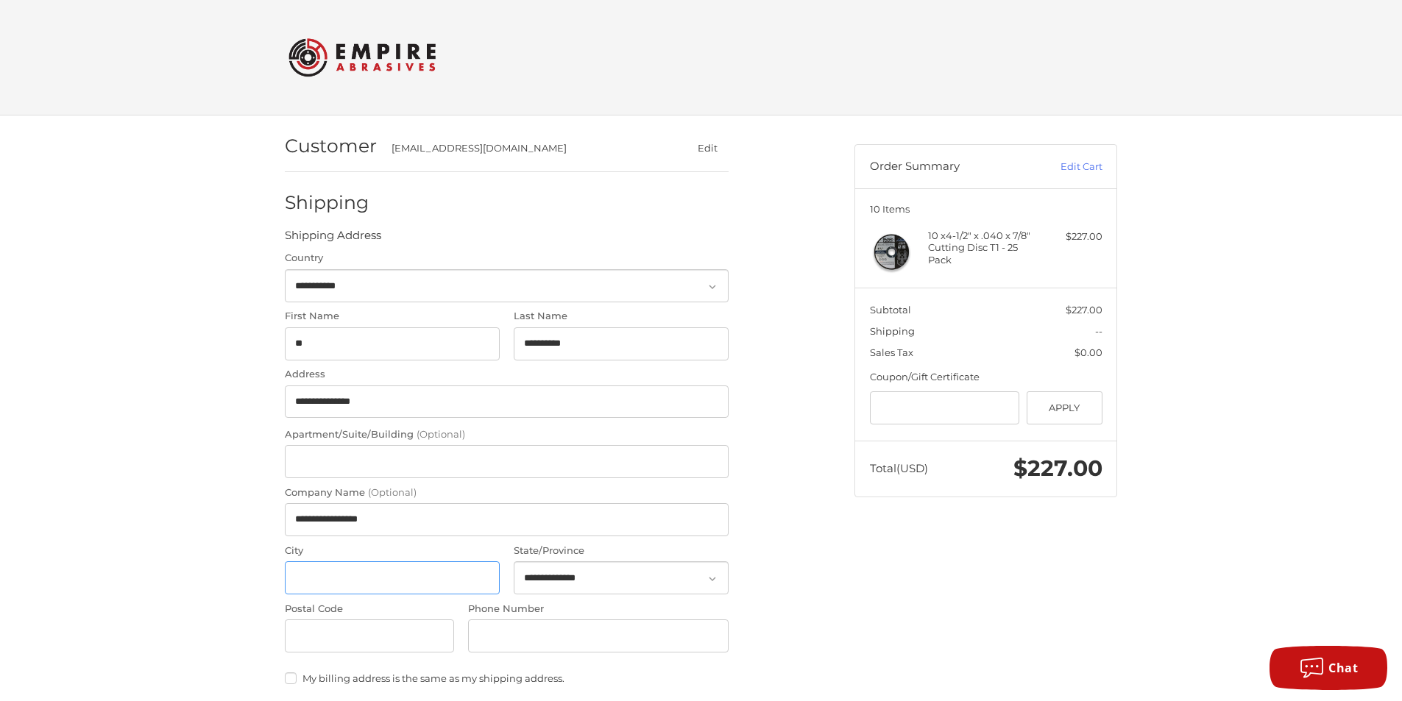
type input "******"
select select "**"
type input "*****"
type input "**********"
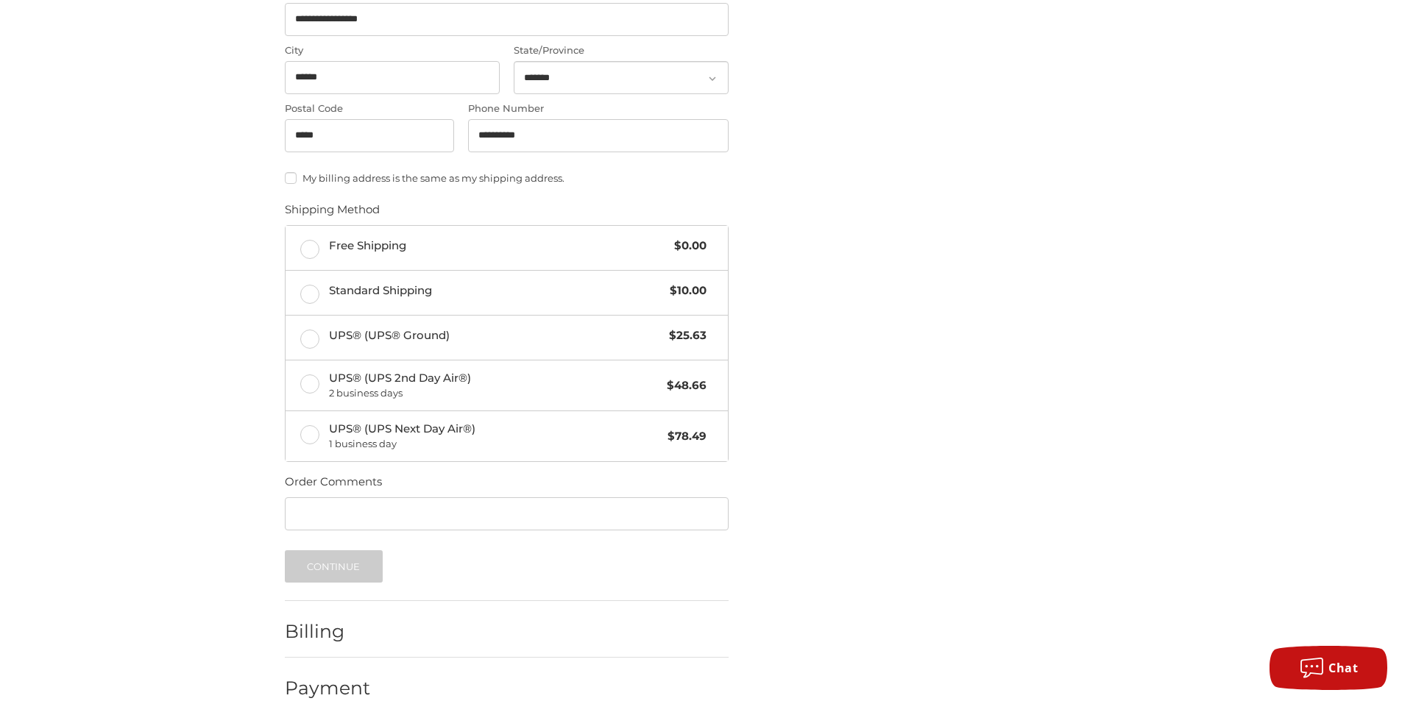
scroll to position [526, 0]
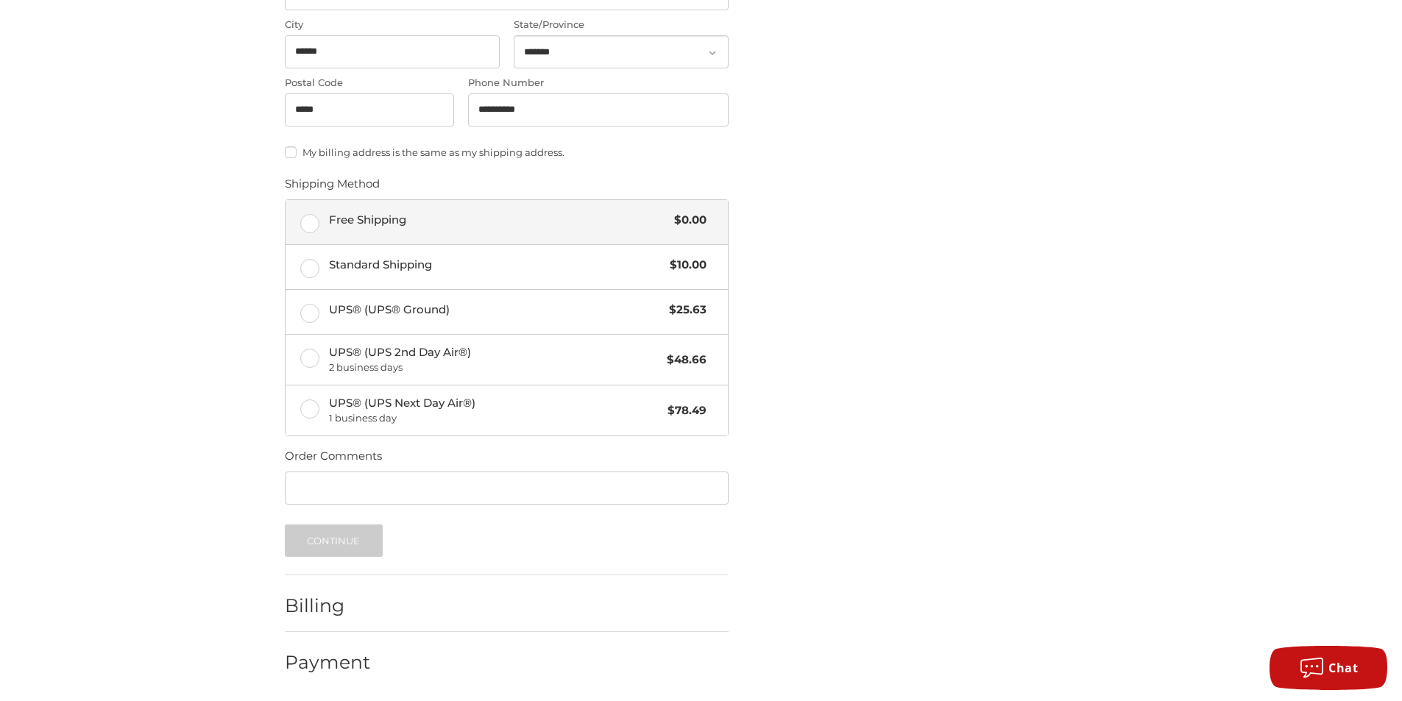
click at [302, 224] on label "Free Shipping $0.00" at bounding box center [507, 222] width 442 height 44
click at [322, 542] on button "Continue" at bounding box center [334, 541] width 98 height 32
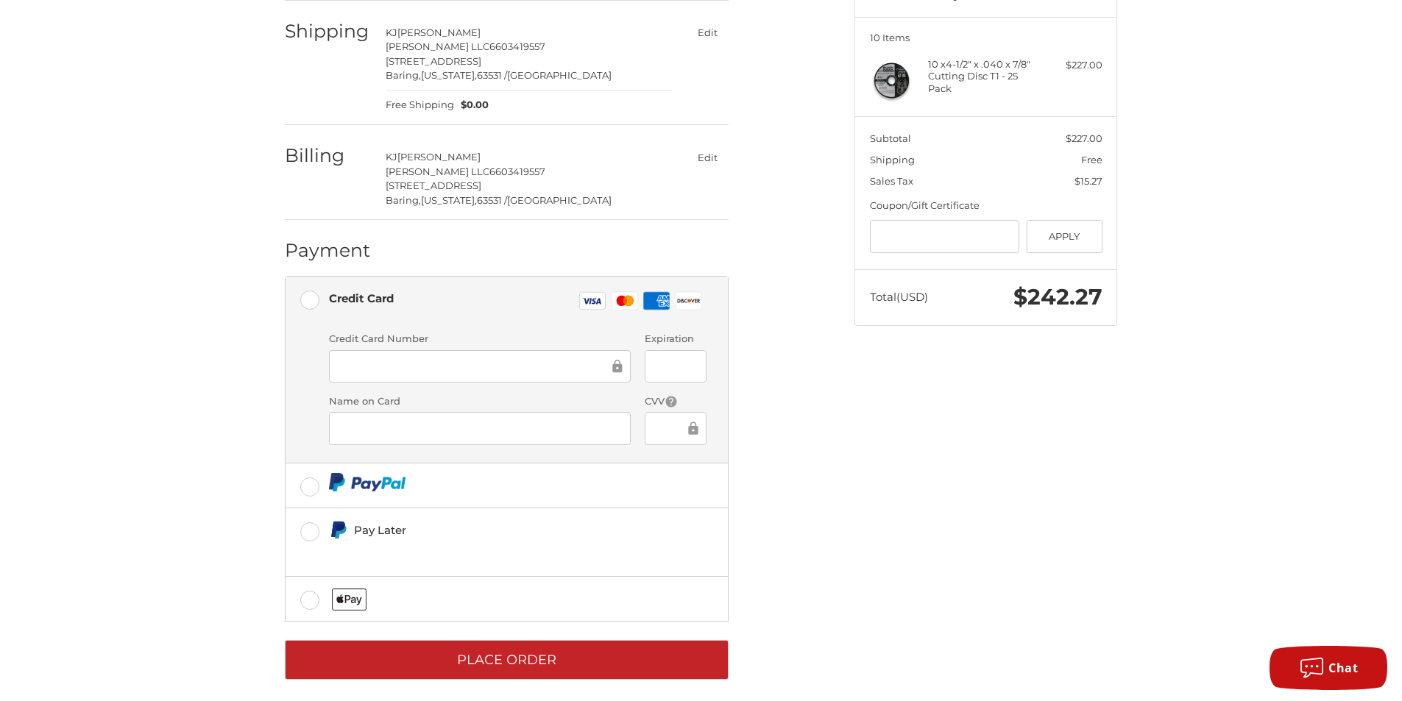
scroll to position [182, 0]
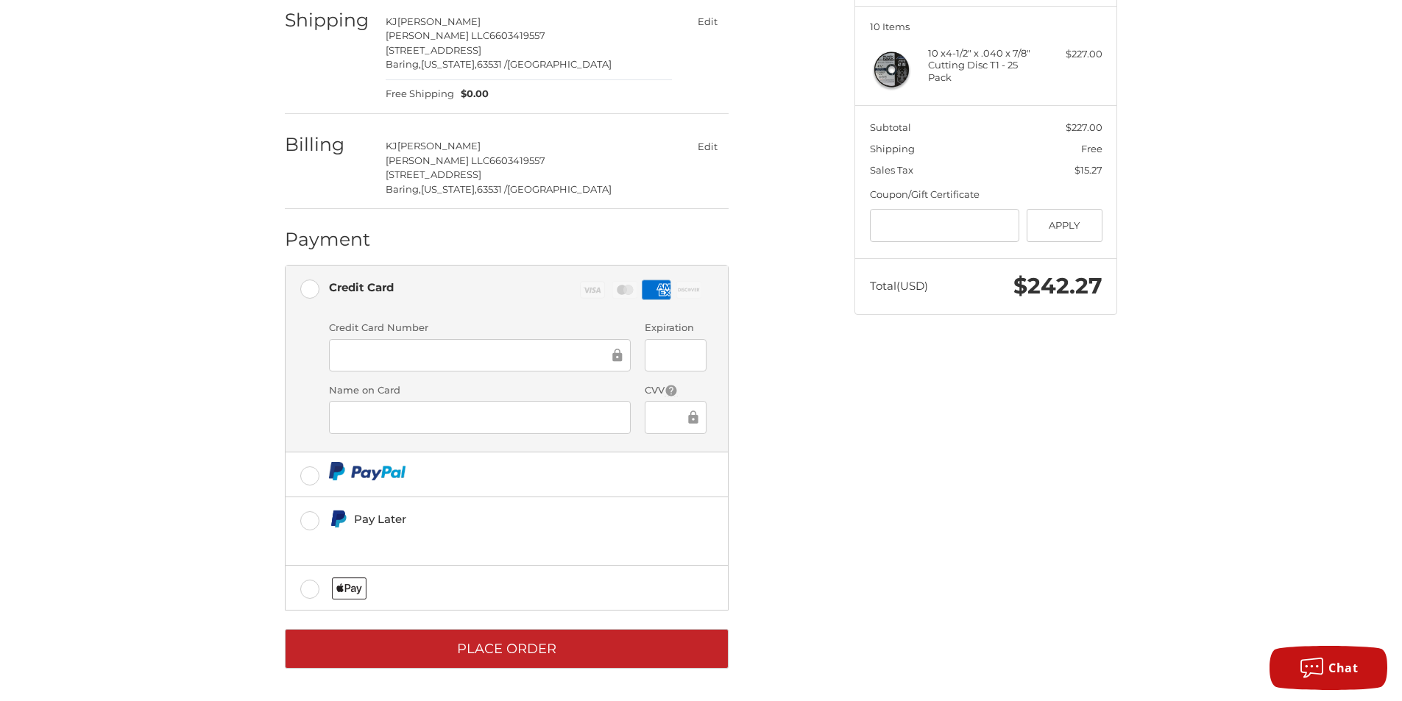
click at [868, 516] on div "Customer burkagparts@gmail.com Edit Shipping KJ Burkholder Burkholder Ag LLC 66…" at bounding box center [701, 317] width 883 height 768
click at [836, 439] on div "Customer burkagparts@gmail.com Edit Shipping KJ Burkholder Burkholder Ag LLC 66…" at bounding box center [559, 310] width 570 height 754
click at [389, 428] on div at bounding box center [480, 417] width 302 height 33
click at [794, 532] on div "Customer burkagparts@gmail.com Edit Shipping KJ Burkholder Burkholder Ag LLC 66…" at bounding box center [559, 310] width 570 height 754
click at [807, 522] on div "Customer burkagparts@gmail.com Edit Shipping KJ Burkholder Burkholder Ag LLC 66…" at bounding box center [559, 310] width 570 height 754
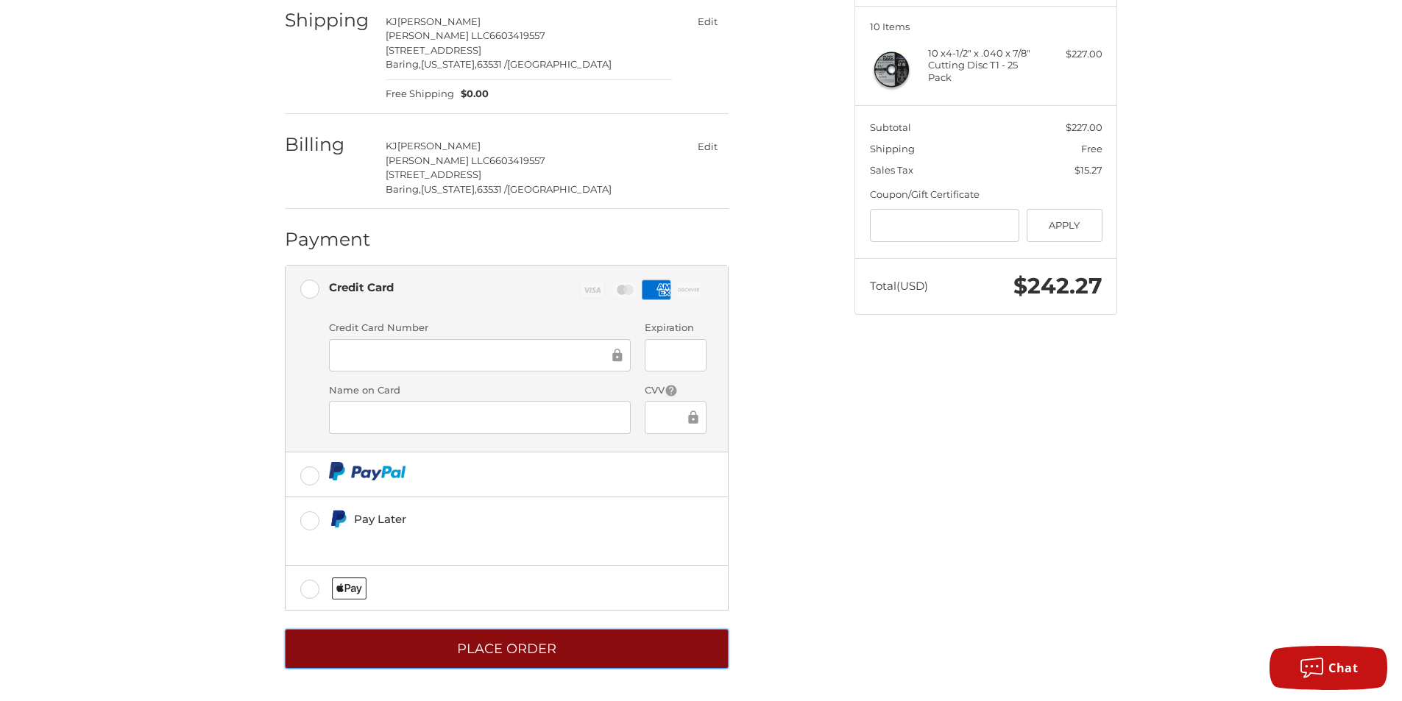
click at [527, 649] on button "Place Order" at bounding box center [507, 649] width 444 height 40
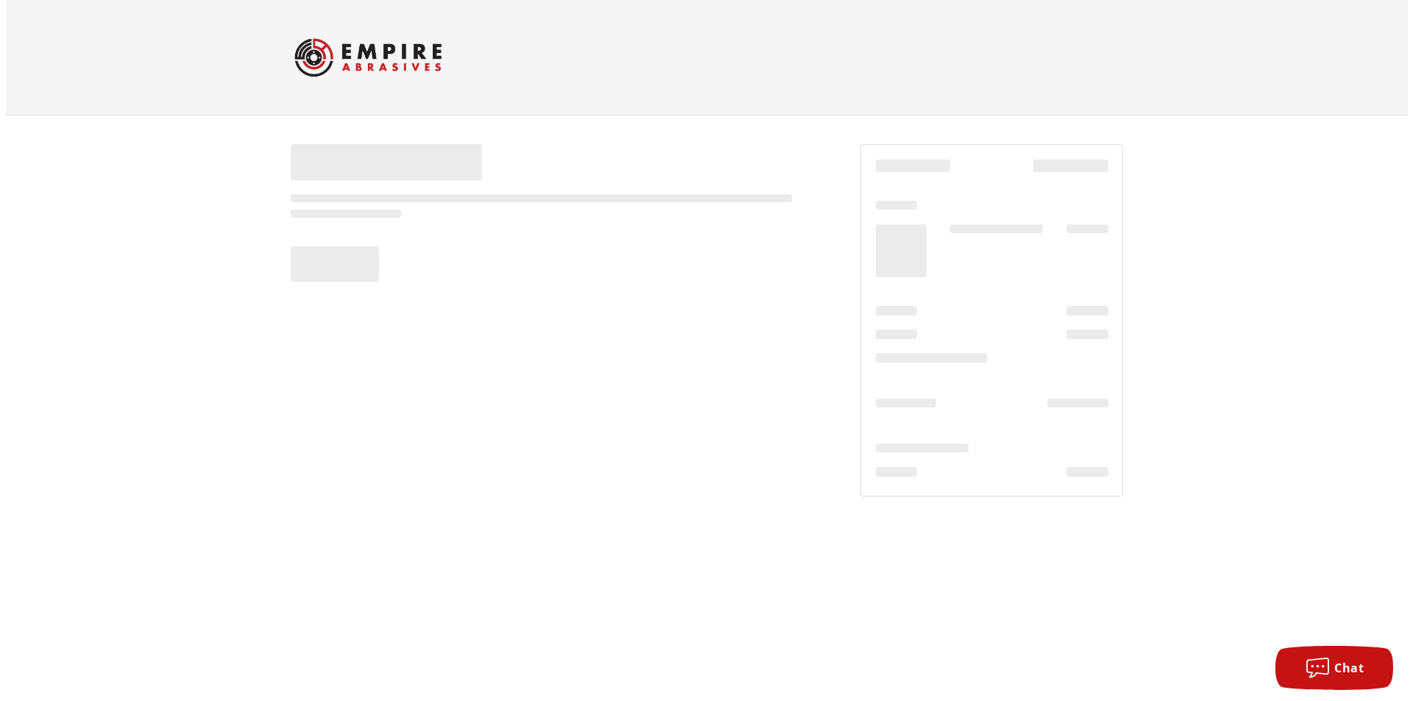
scroll to position [0, 0]
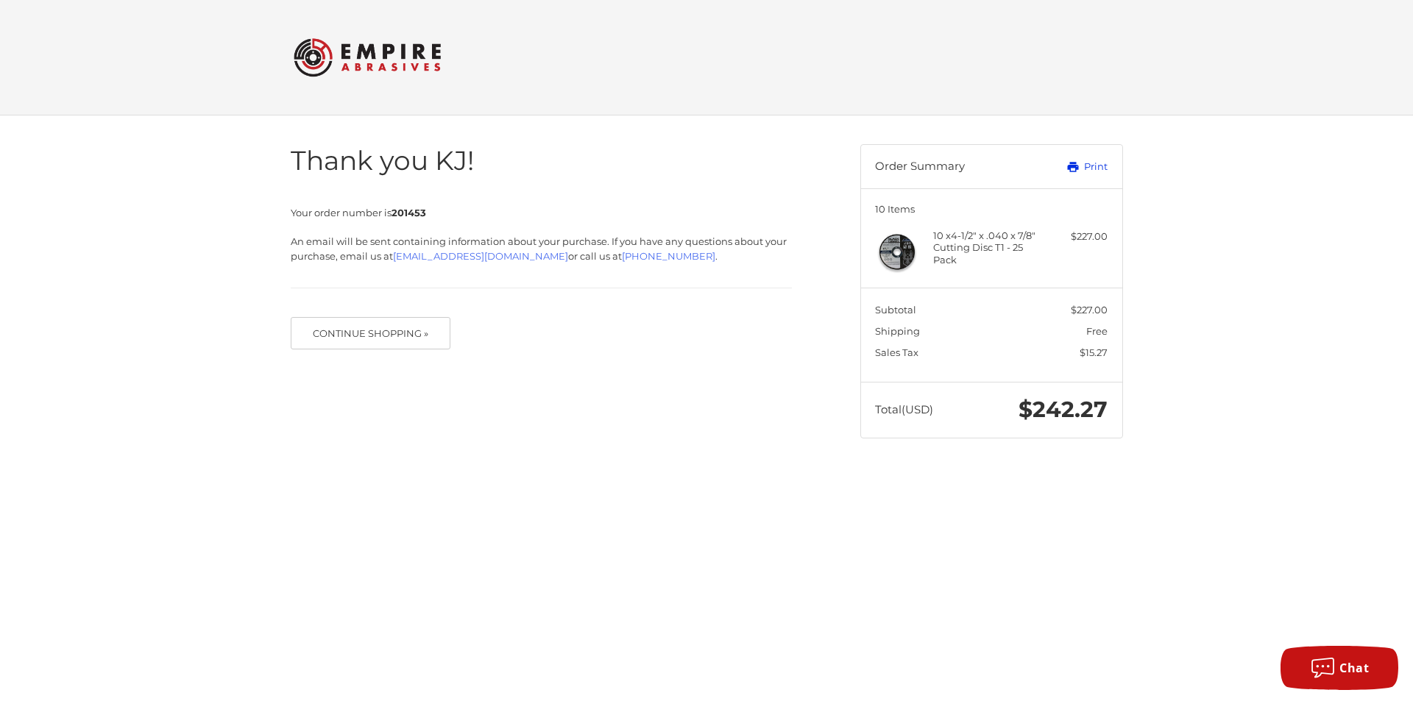
click at [1099, 168] on link "Print" at bounding box center [1071, 167] width 73 height 15
